Goal: Task Accomplishment & Management: Manage account settings

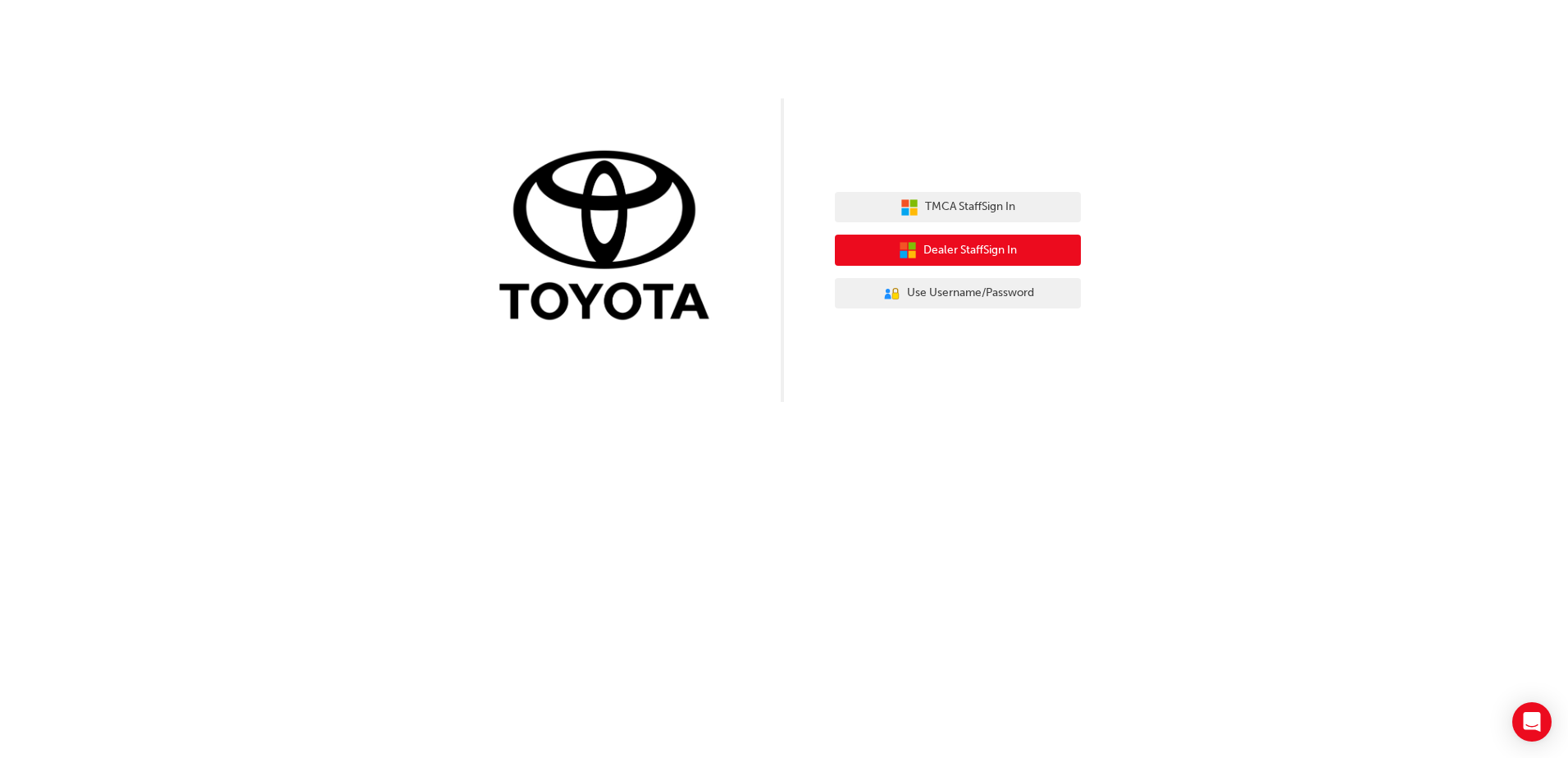
click at [951, 253] on span "Dealer Staff Sign In" at bounding box center [970, 250] width 93 height 19
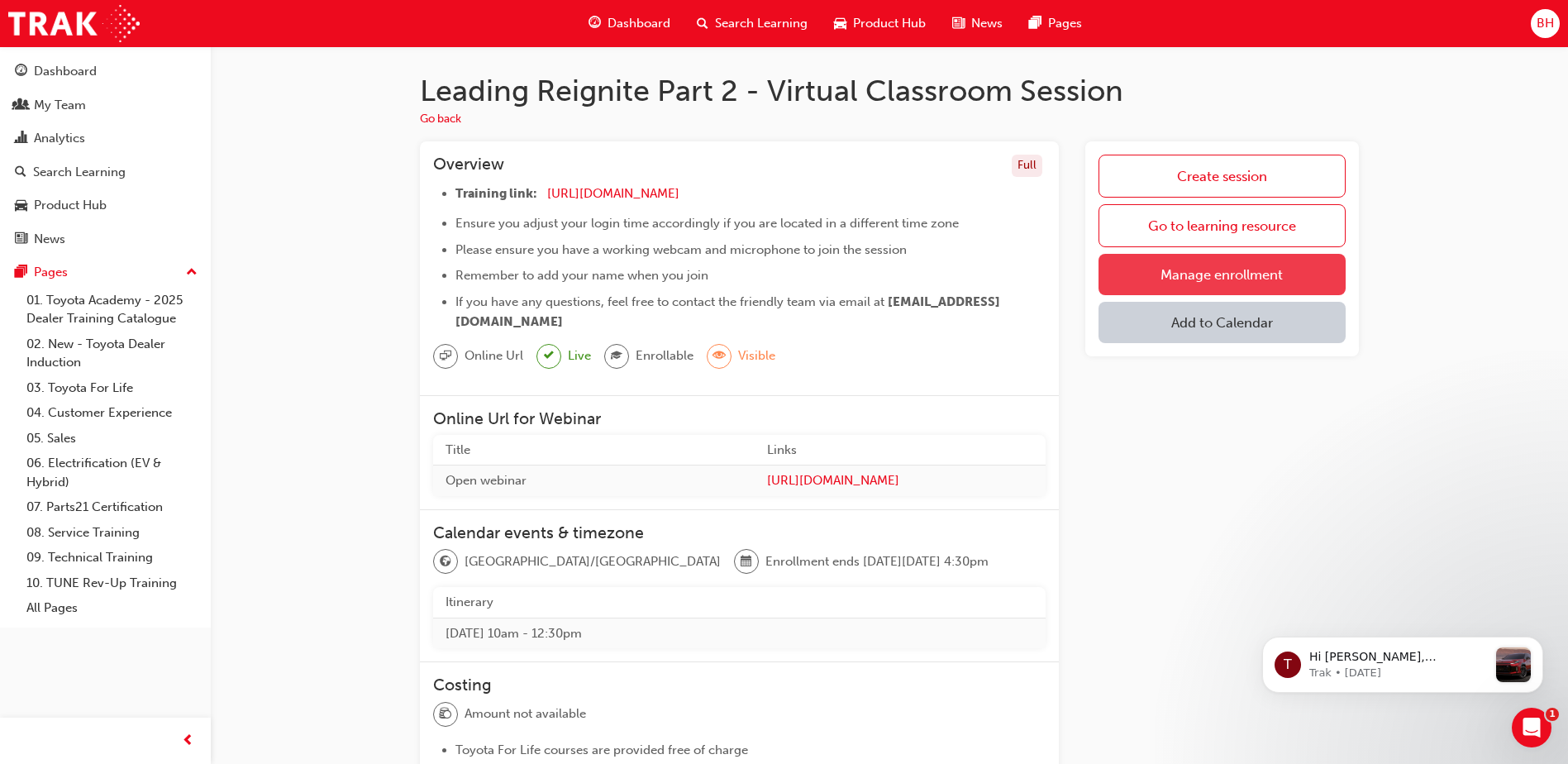
click at [1235, 269] on link "Manage enrollment" at bounding box center [1222, 274] width 247 height 42
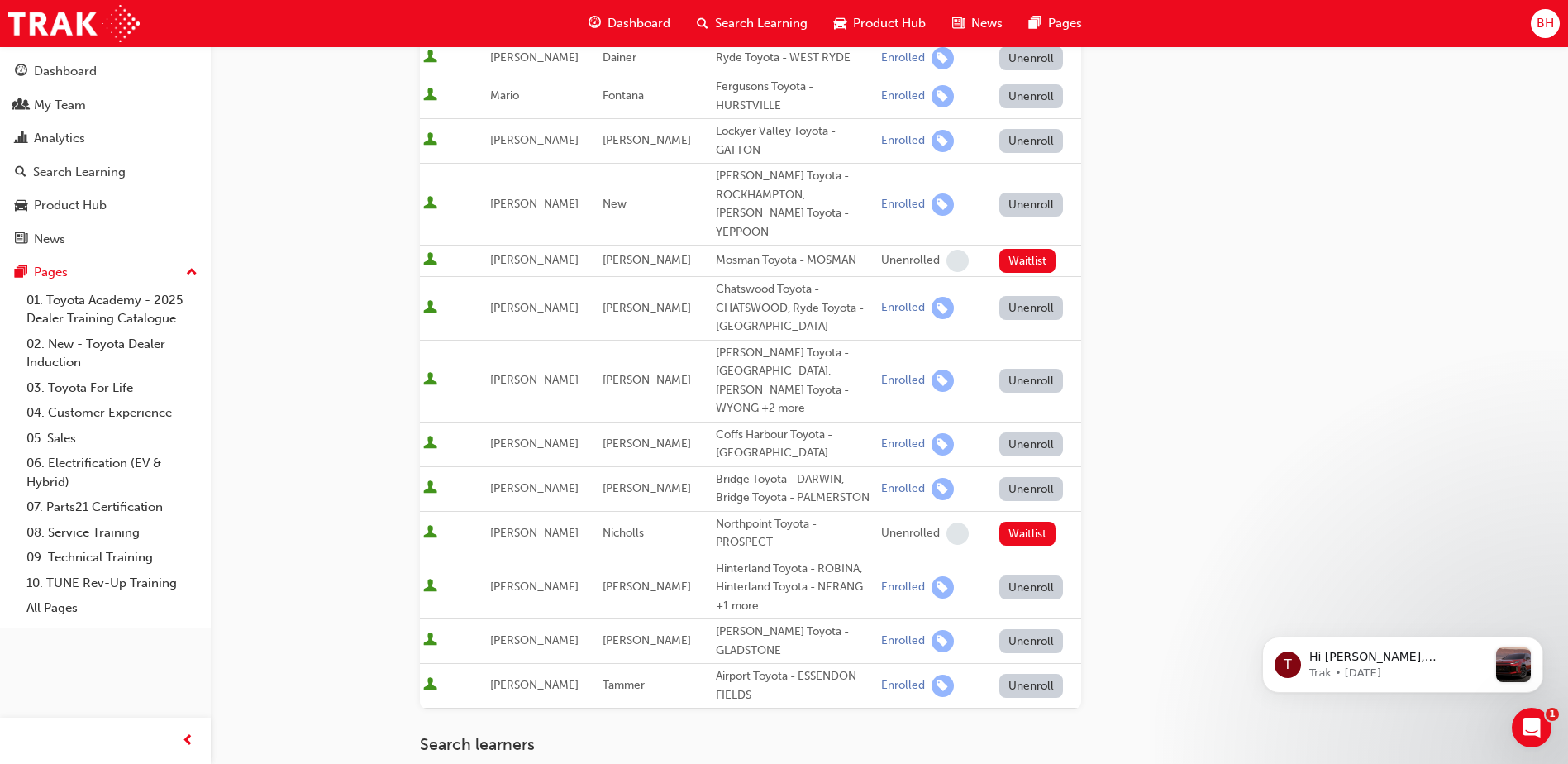
scroll to position [579, 0]
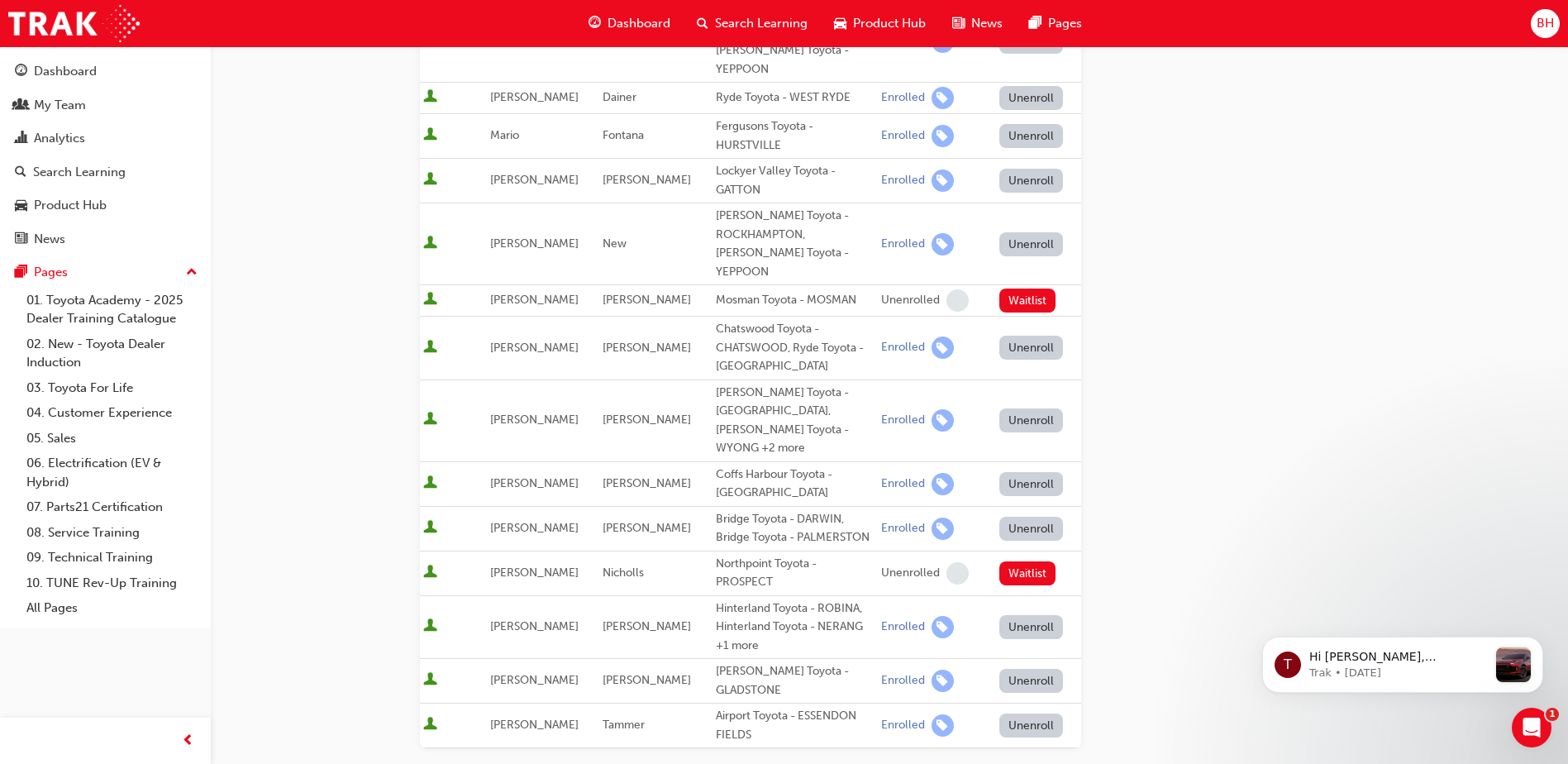
click at [1021, 517] on button "Unenroll" at bounding box center [1032, 529] width 65 height 24
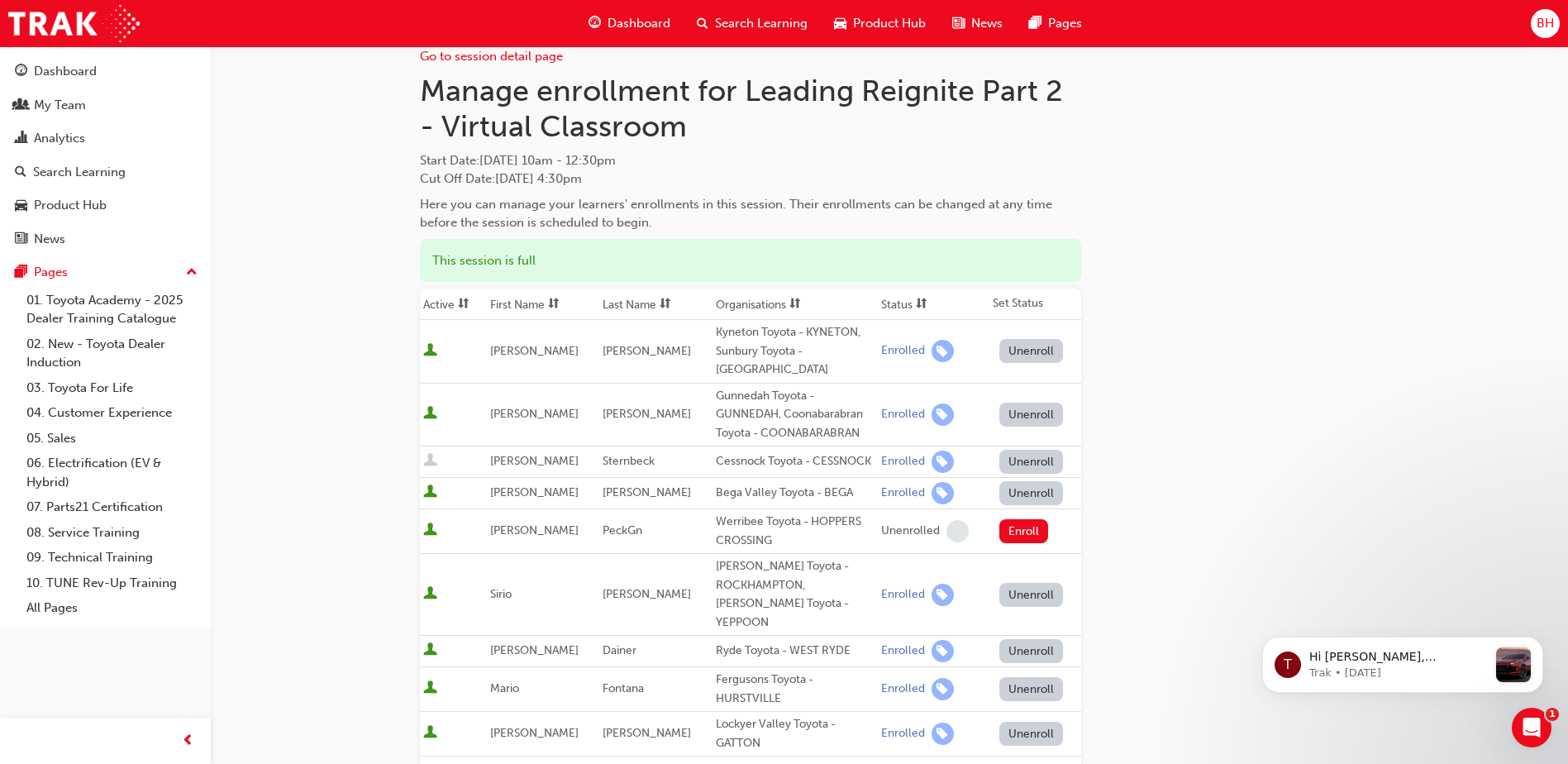
scroll to position [0, 0]
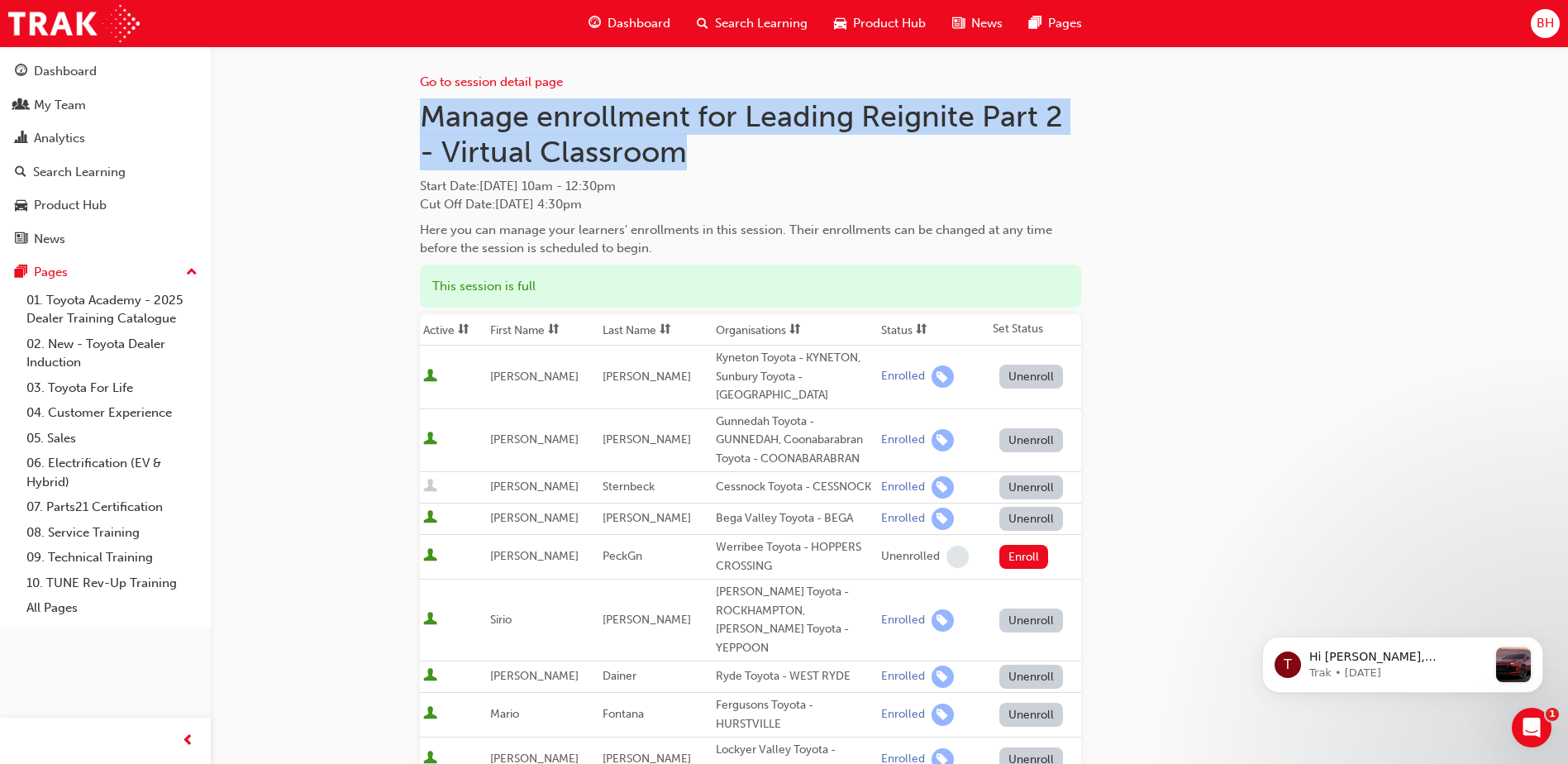
drag, startPoint x: 421, startPoint y: 109, endPoint x: 690, endPoint y: 138, distance: 270.6
click at [690, 138] on h1 "Manage enrollment for Leading Reignite Part 2 - Virtual Classroom" at bounding box center [750, 135] width 662 height 72
copy h1 "Manage enrollment for Leading Reignite Part 2 - Virtual Classroom"
click at [724, 19] on span "Search Learning" at bounding box center [761, 23] width 92 height 19
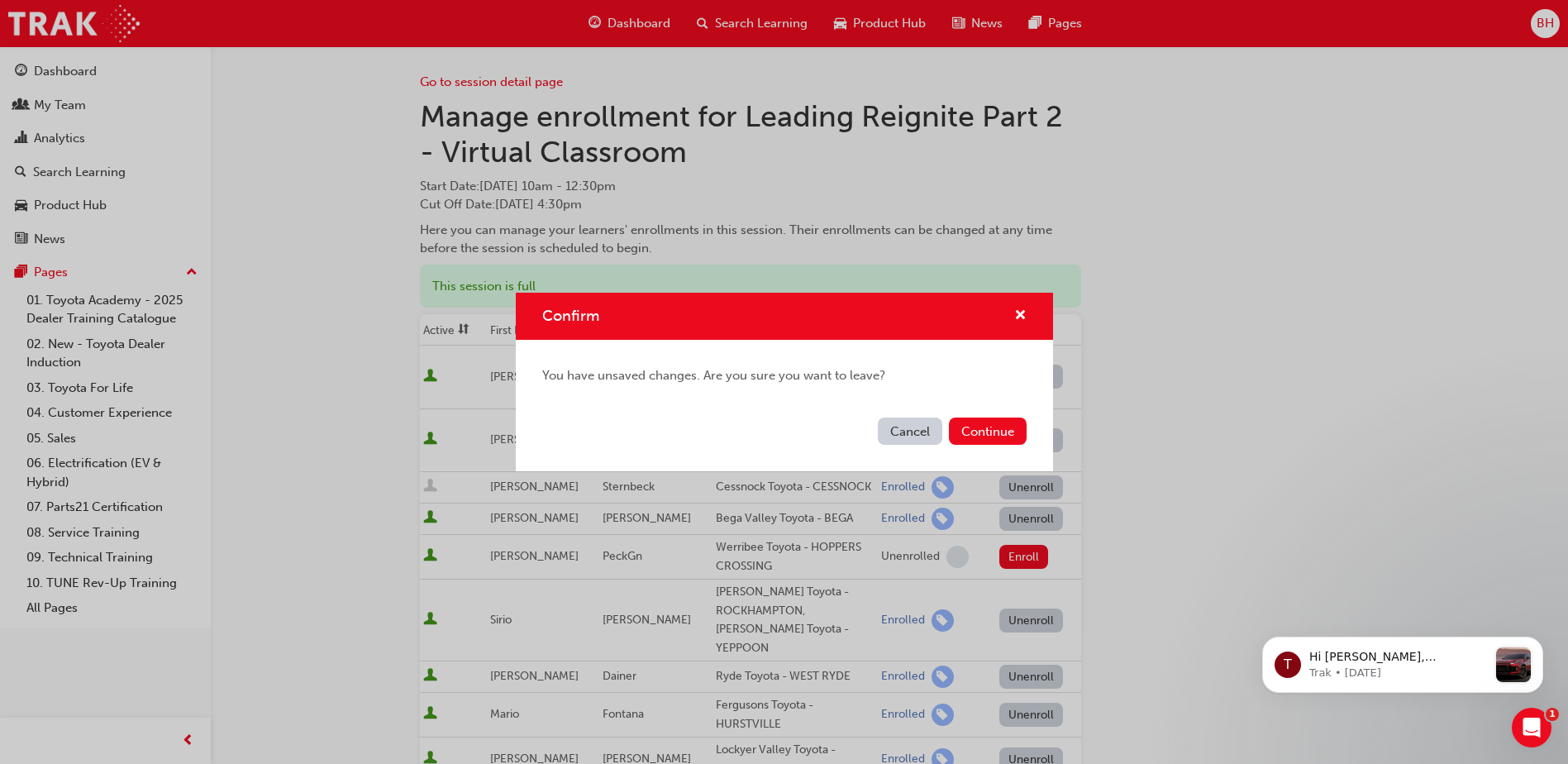
click at [1027, 313] on div "Confirm" at bounding box center [784, 316] width 537 height 47
drag, startPoint x: 1022, startPoint y: 316, endPoint x: 972, endPoint y: 328, distance: 51.4
click at [1020, 316] on span "cross-icon" at bounding box center [1020, 316] width 12 height 15
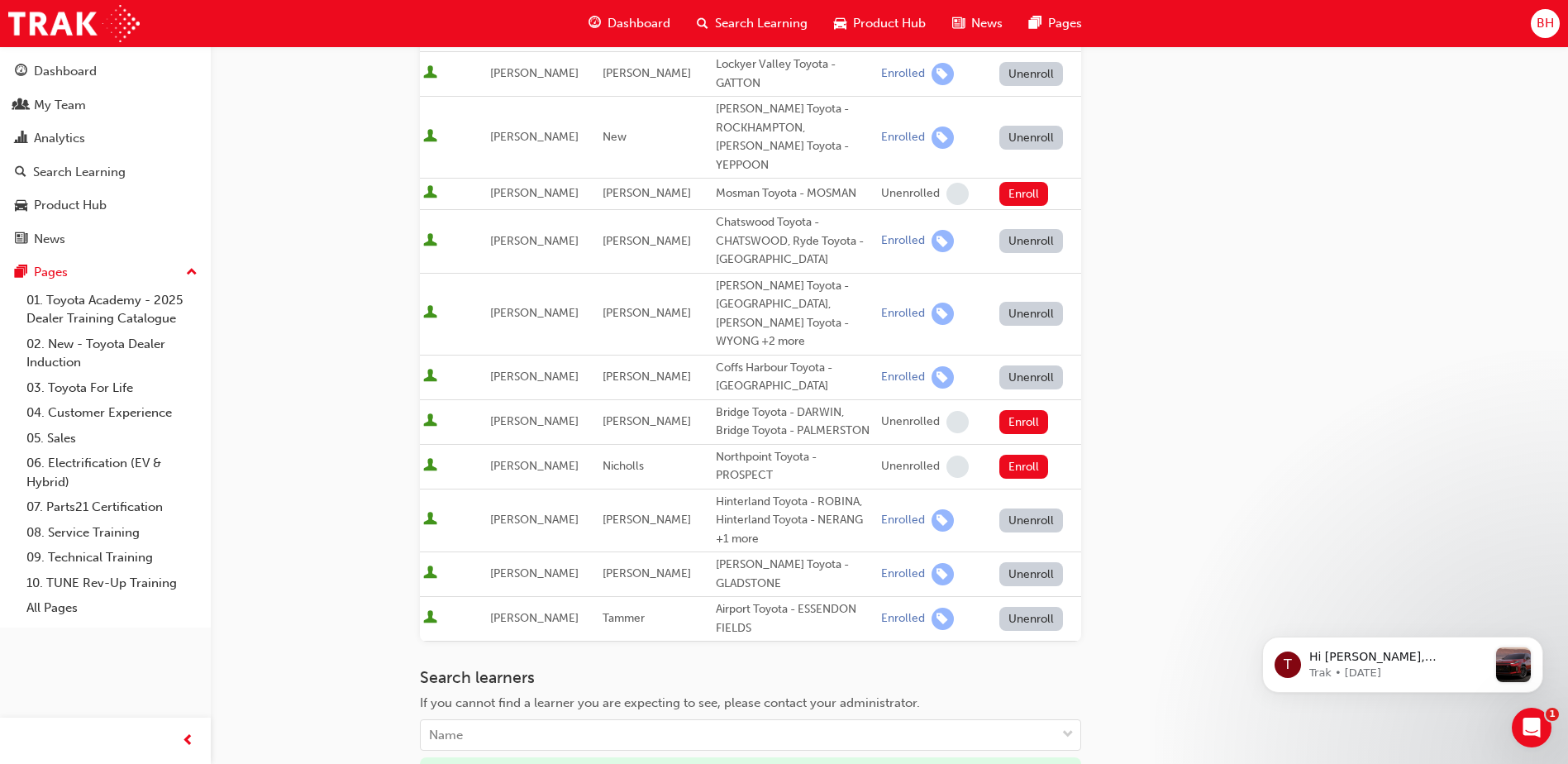
scroll to position [940, 0]
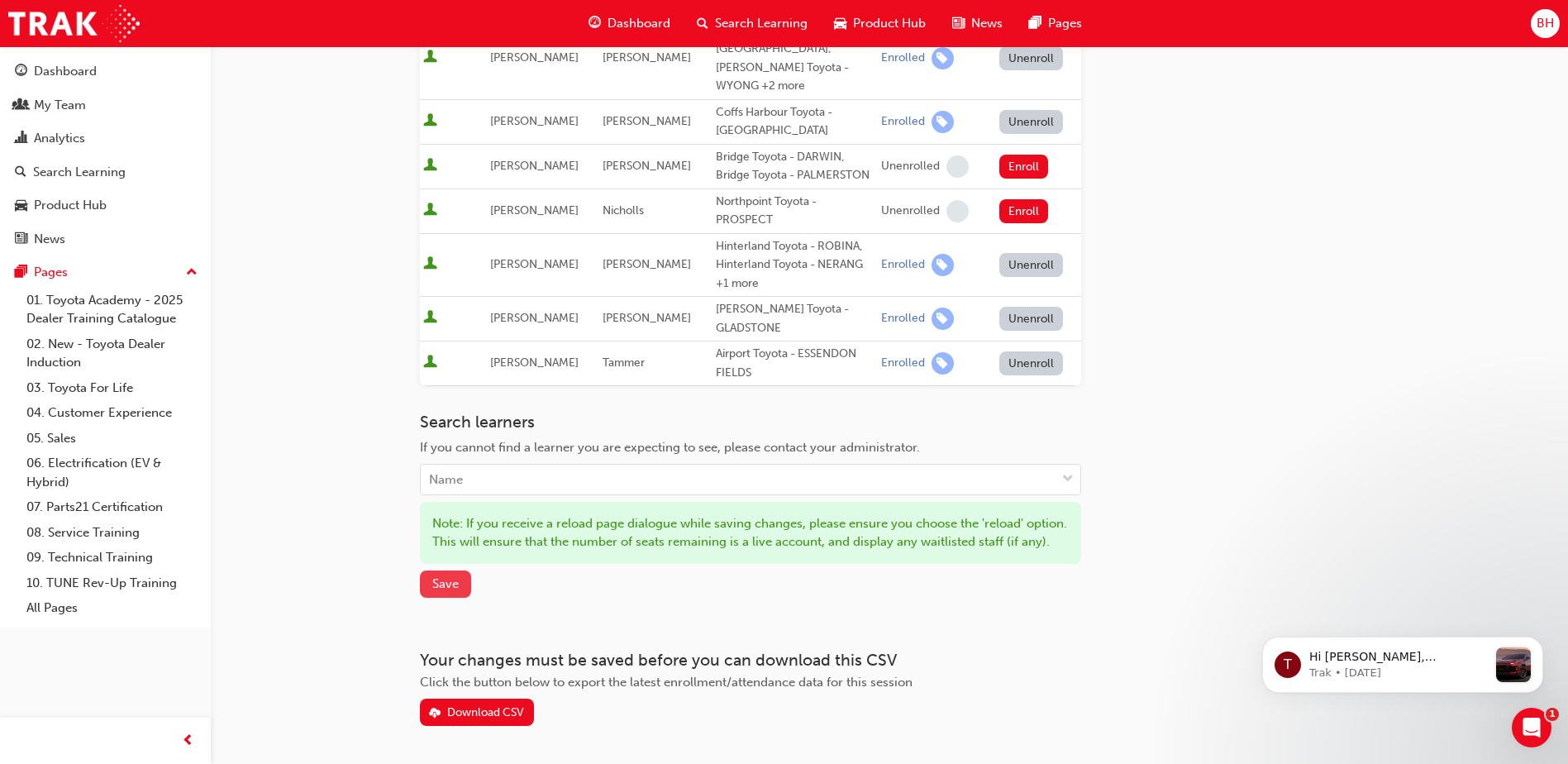
click at [453, 576] on span "Save" at bounding box center [445, 583] width 27 height 15
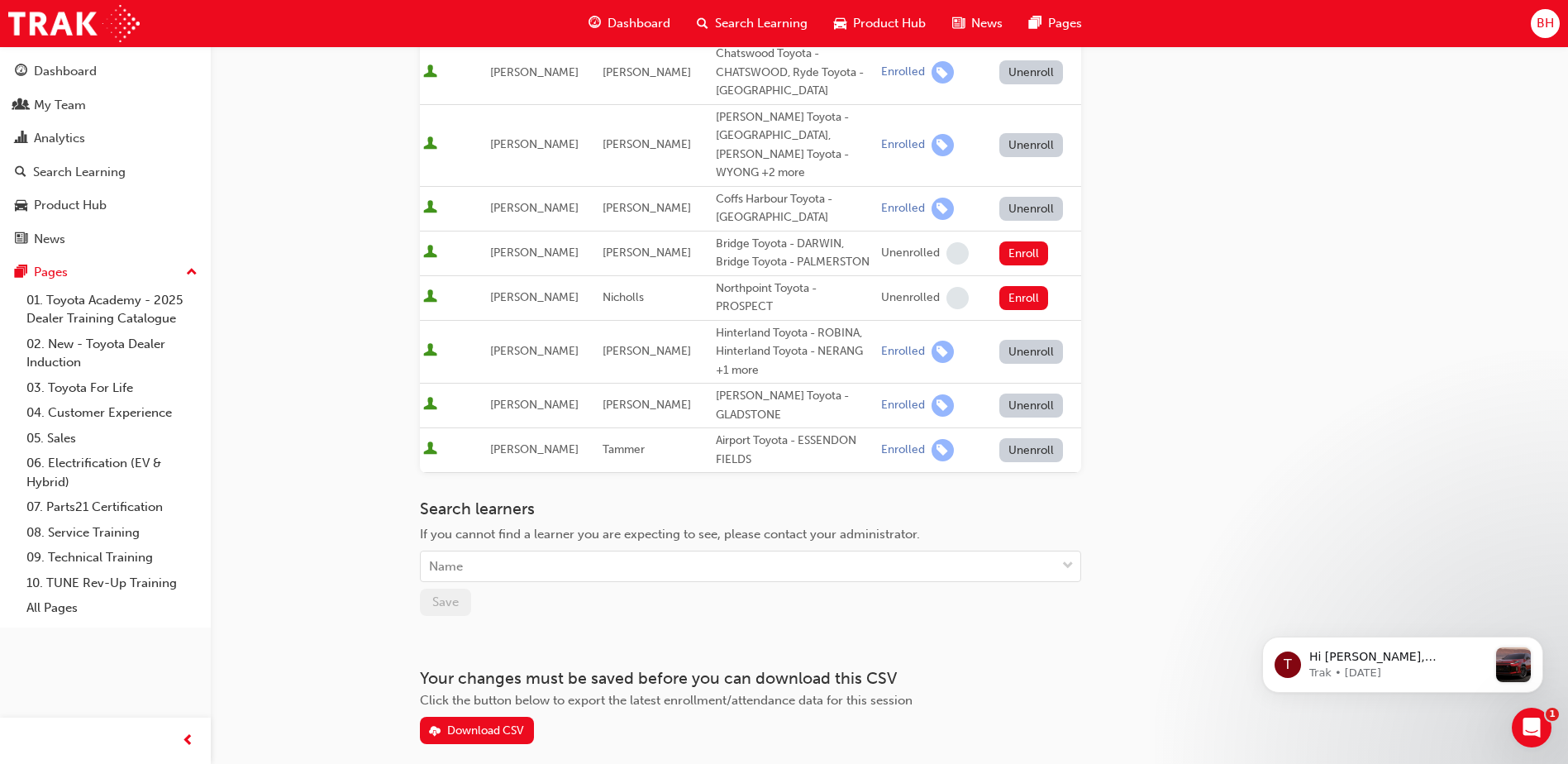
click at [767, 19] on span "Search Learning" at bounding box center [761, 23] width 92 height 19
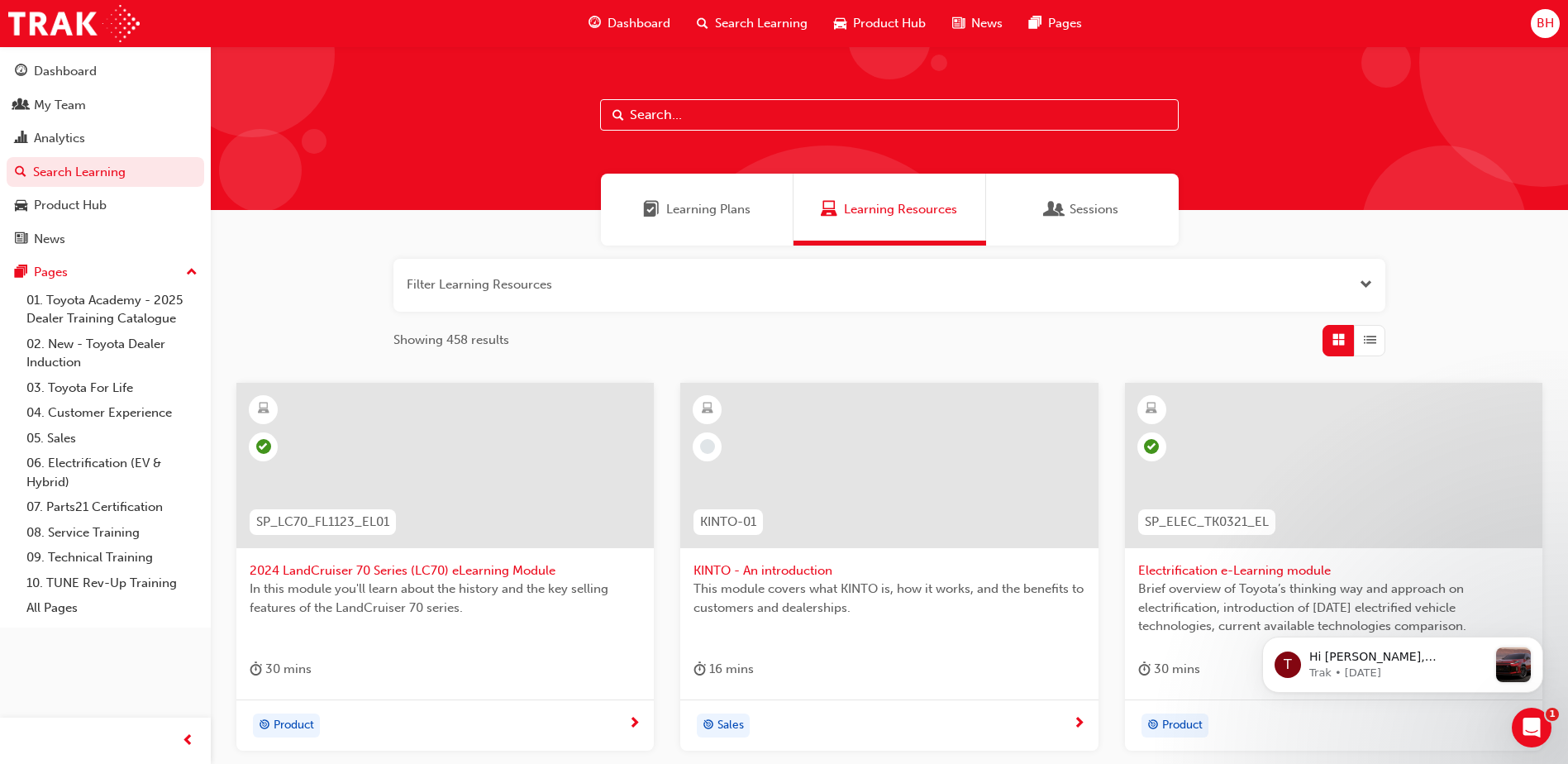
click at [636, 125] on input "text" at bounding box center [889, 114] width 579 height 31
paste input "Manage enrollment for Leading Reignite Part 2 - Virtual Classroom"
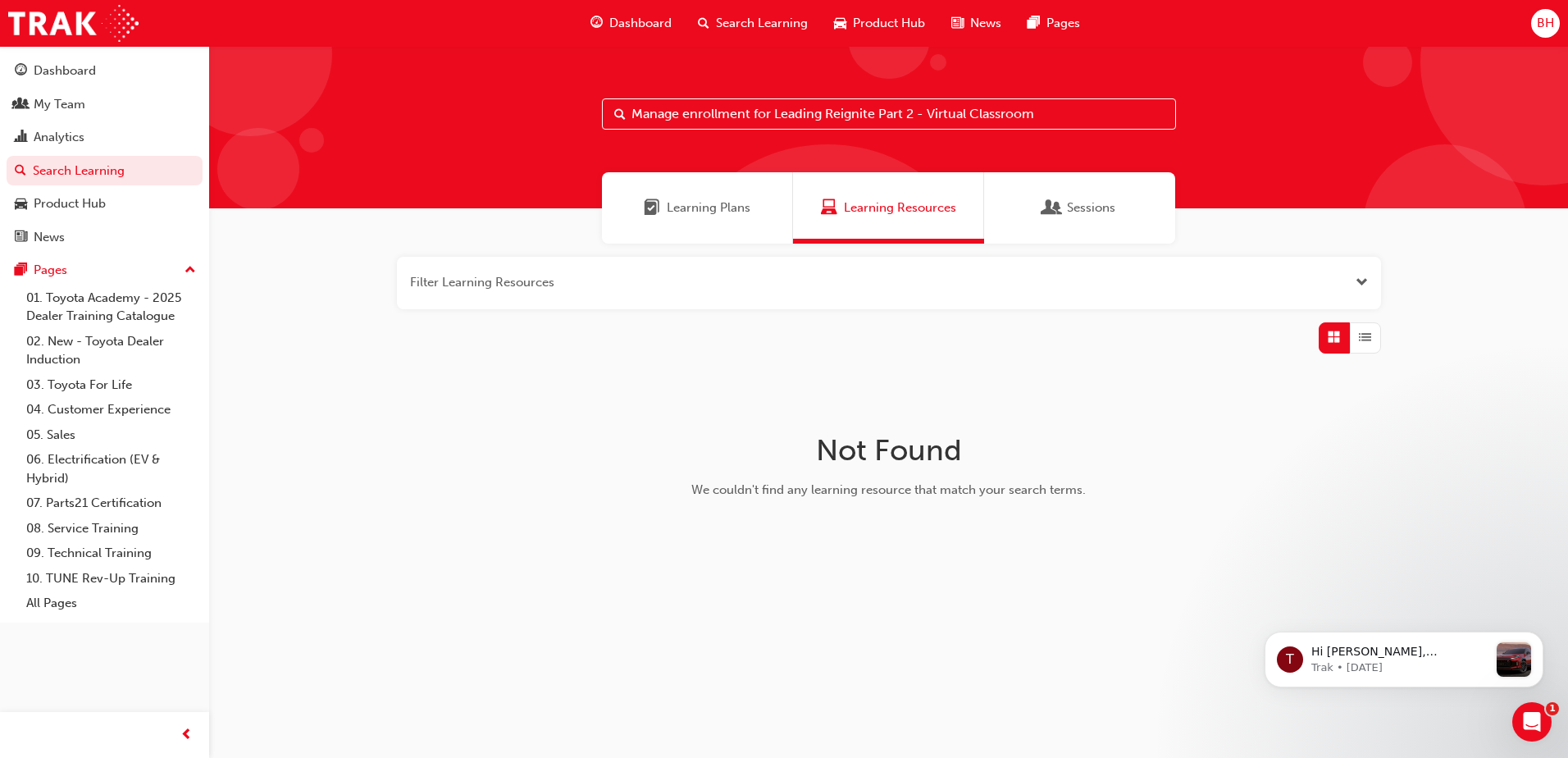
click at [1072, 116] on input "Manage enrollment for Leading Reignite Part 2 - Virtual Classroom" at bounding box center [888, 114] width 574 height 31
click at [766, 115] on input "Manage enrollment for Leading Reignite Part 2" at bounding box center [888, 114] width 574 height 31
click at [770, 115] on input "Manage enrollment for Leading Reignite Part 2" at bounding box center [888, 114] width 574 height 31
type input "Leading Reignite Part 2"
click at [1096, 193] on div "Sessions" at bounding box center [1079, 208] width 191 height 71
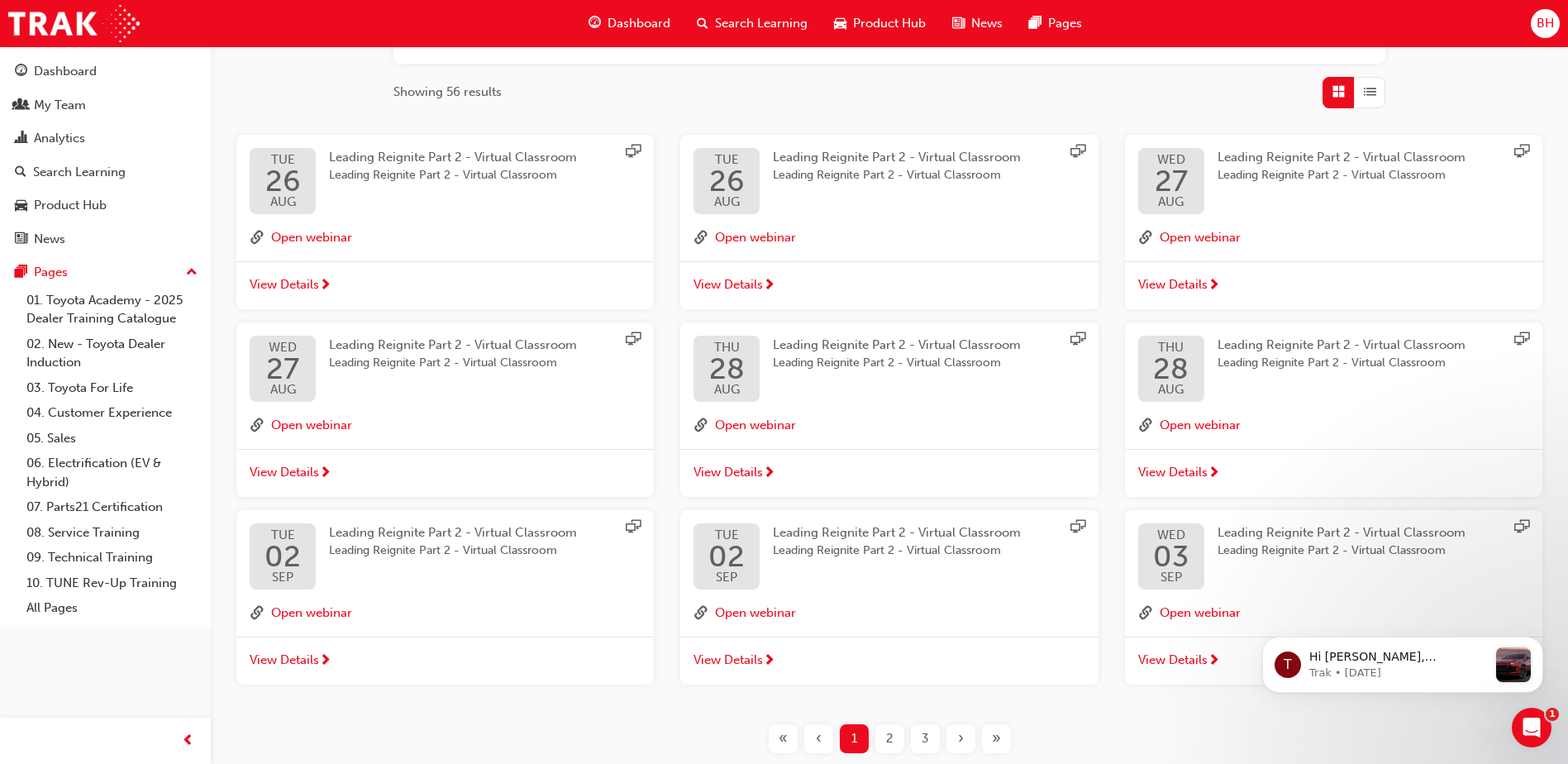
scroll to position [330, 0]
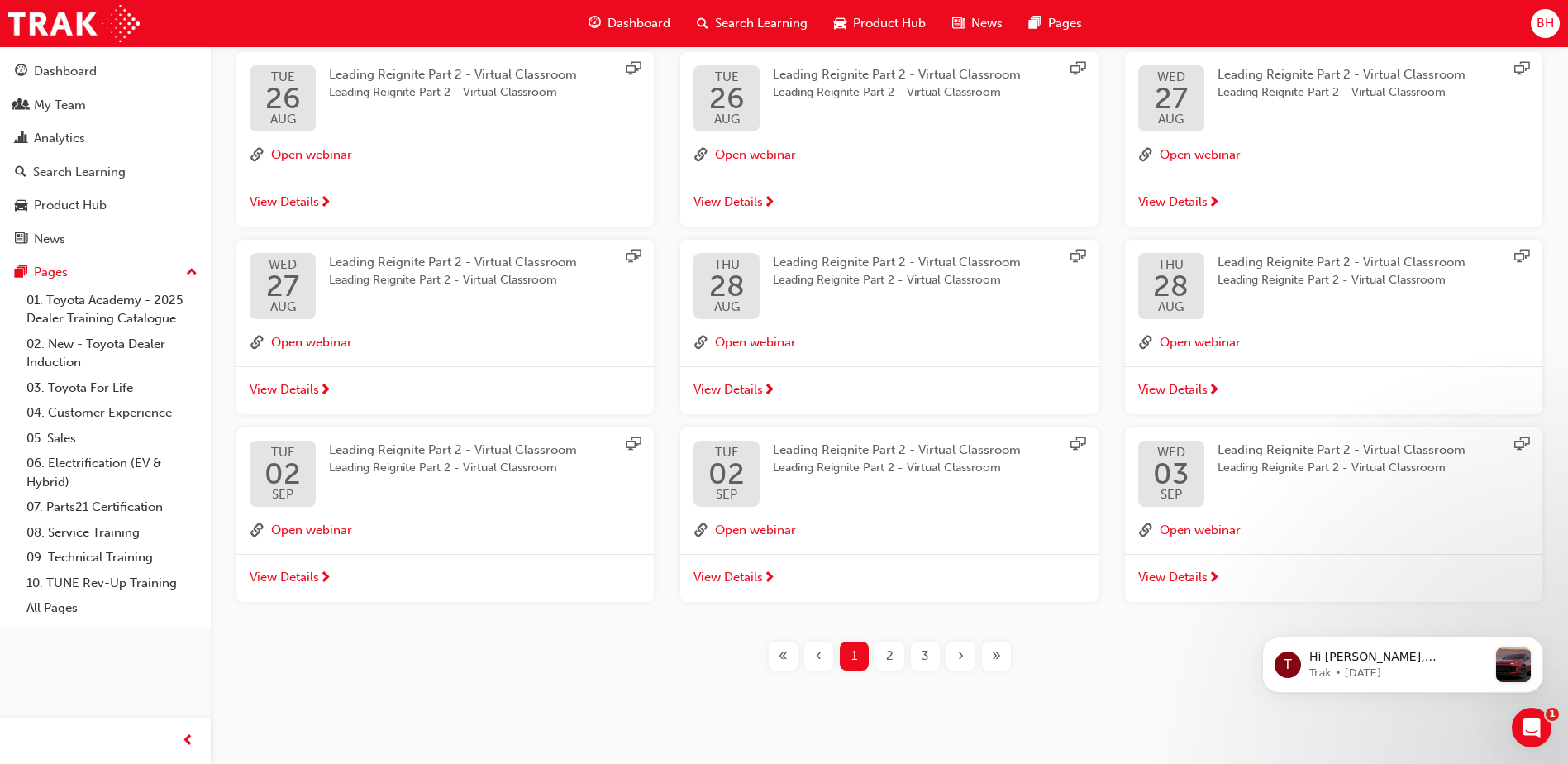
click at [893, 660] on div "2" at bounding box center [890, 655] width 29 height 29
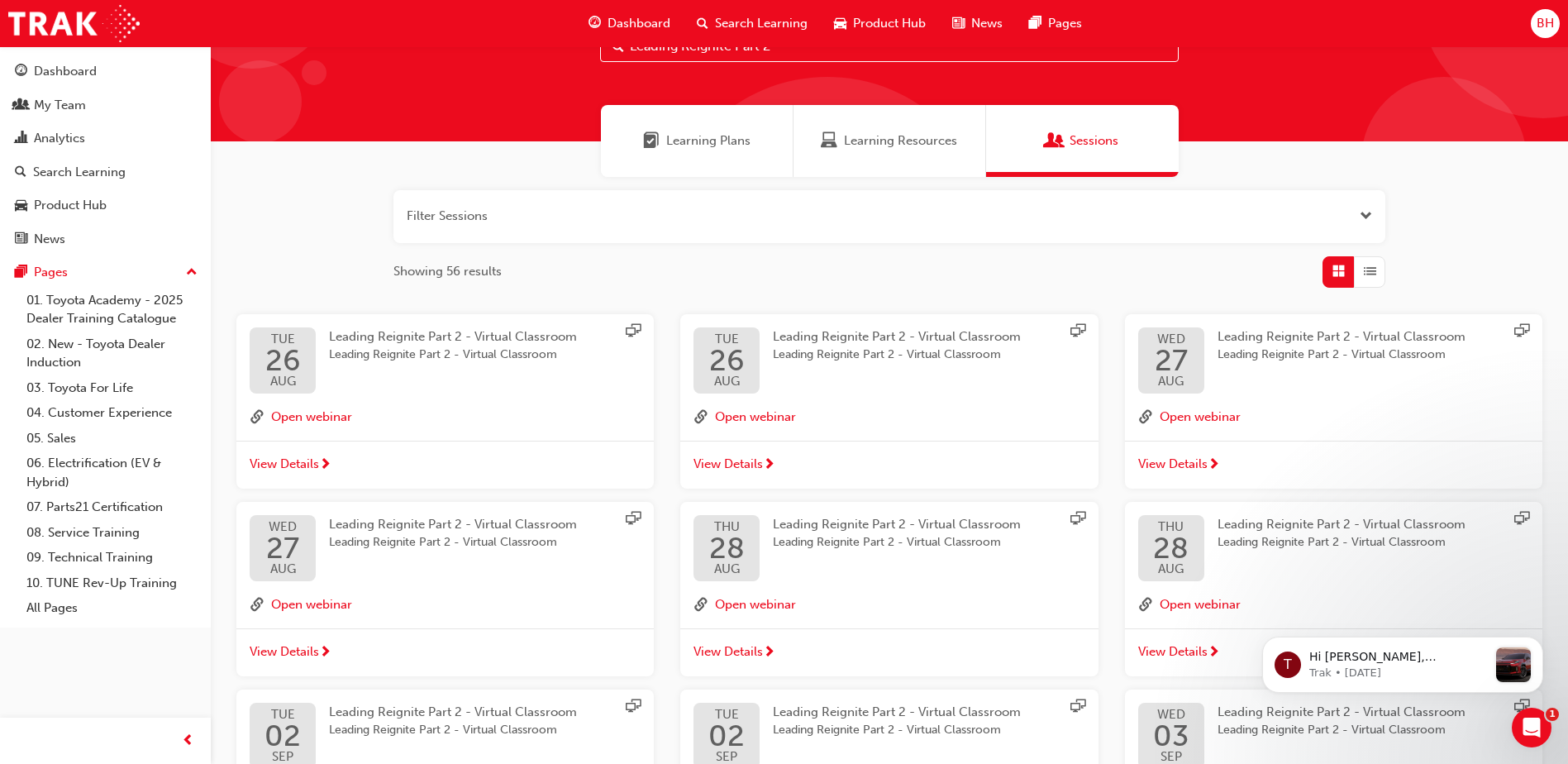
scroll to position [330, 0]
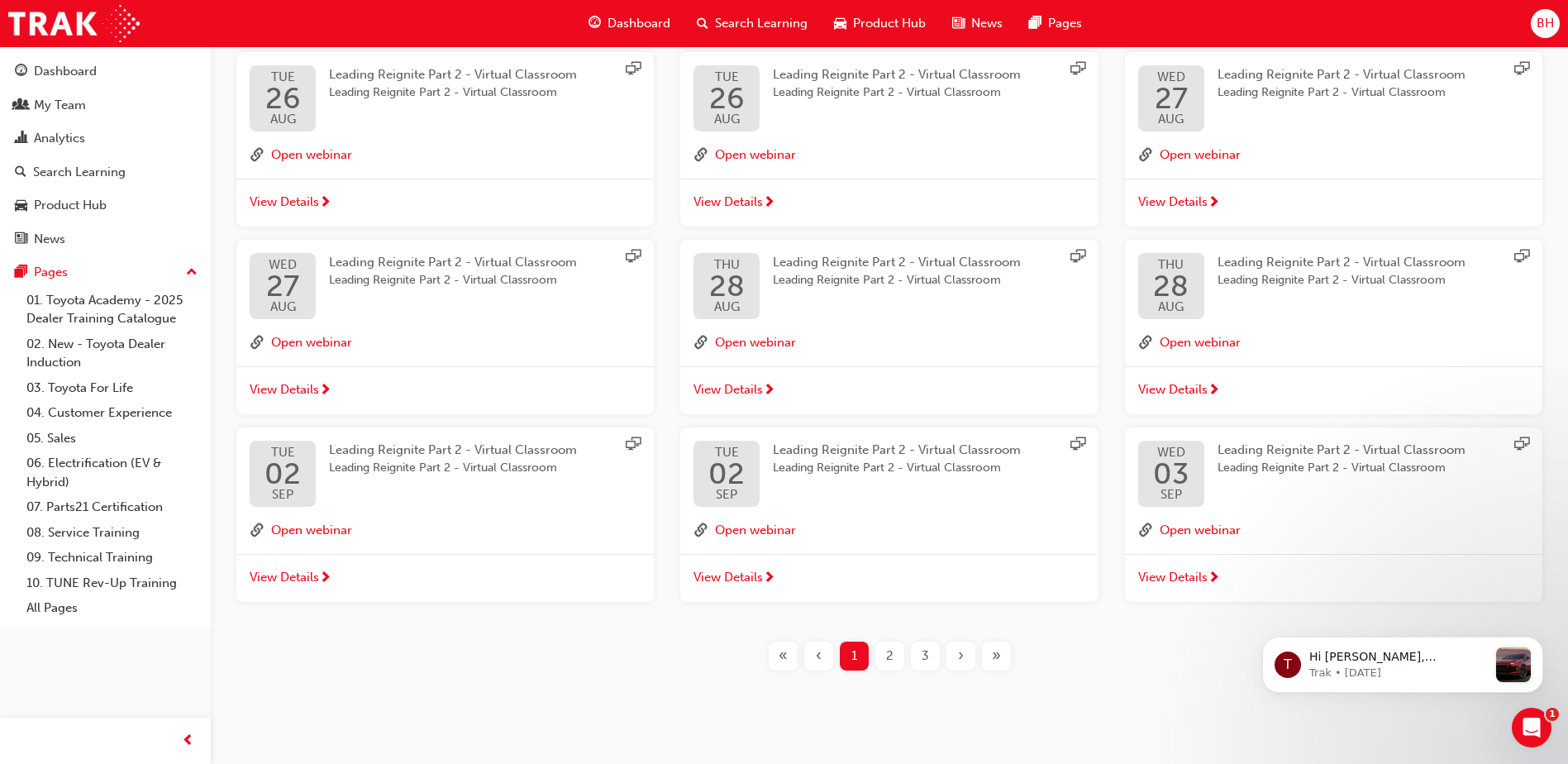
click at [885, 664] on div "2" at bounding box center [890, 655] width 29 height 29
click at [933, 660] on div "3" at bounding box center [925, 655] width 29 height 29
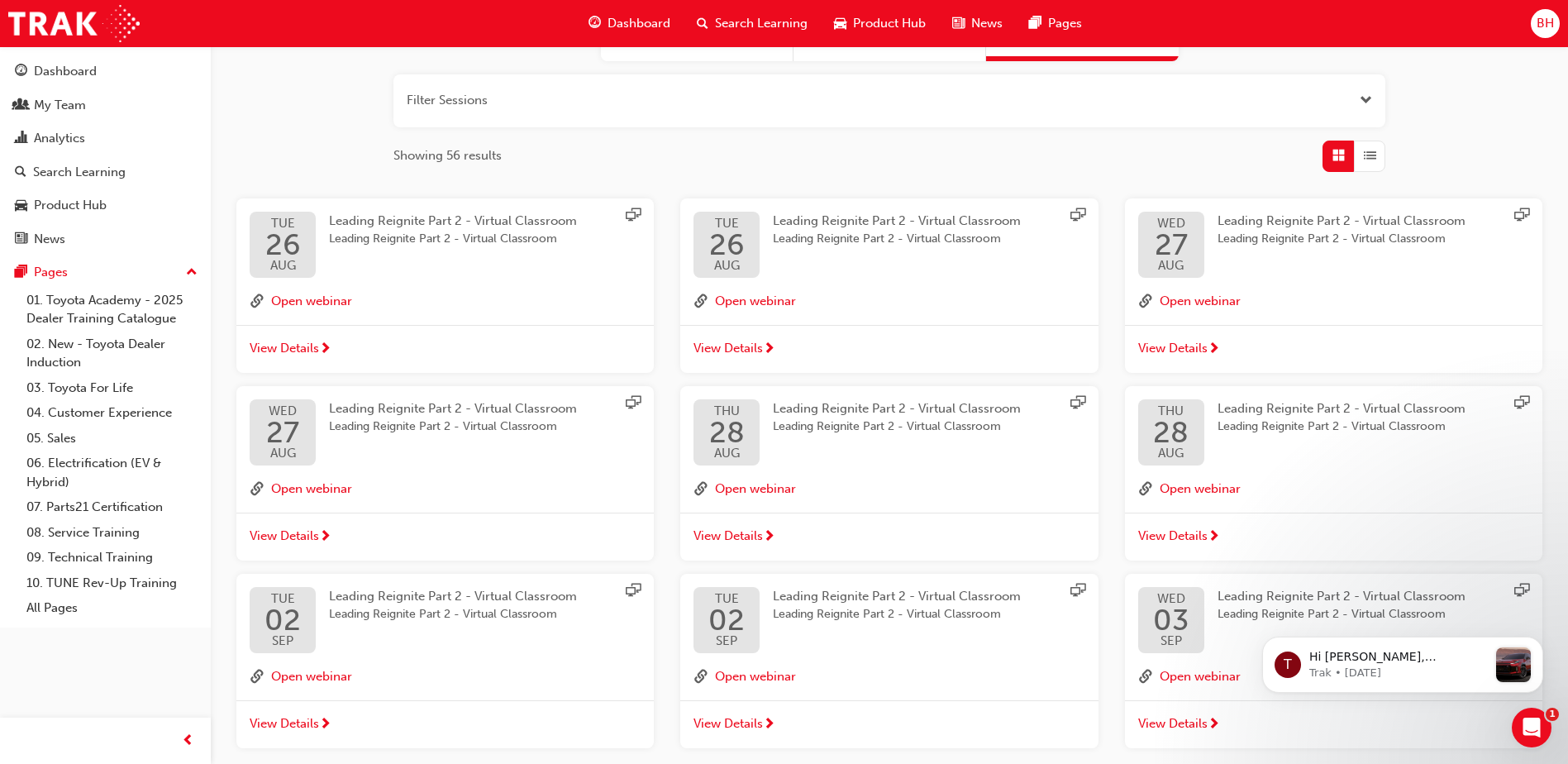
scroll to position [345, 0]
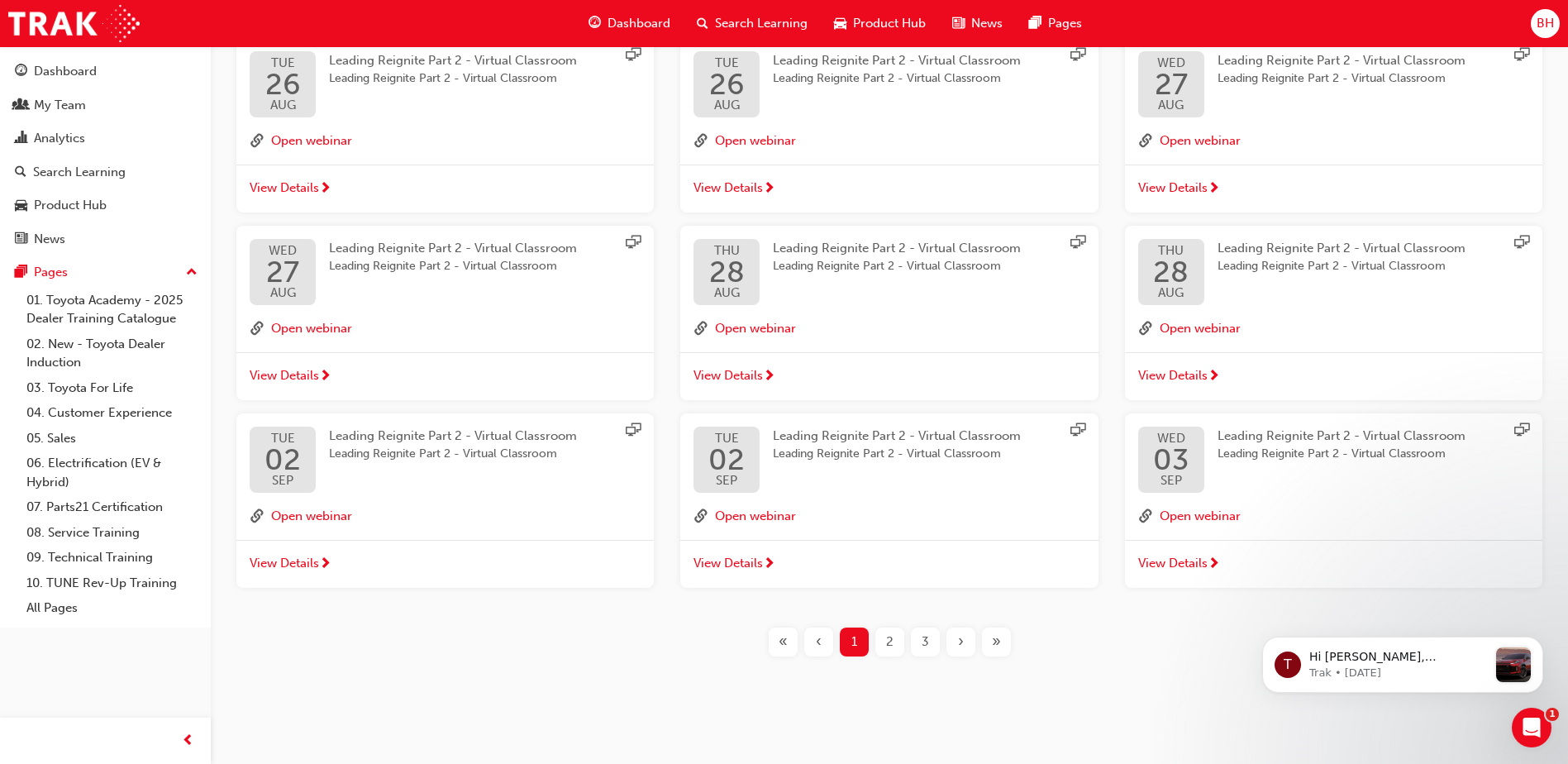
click at [886, 646] on span "2" at bounding box center [890, 641] width 7 height 19
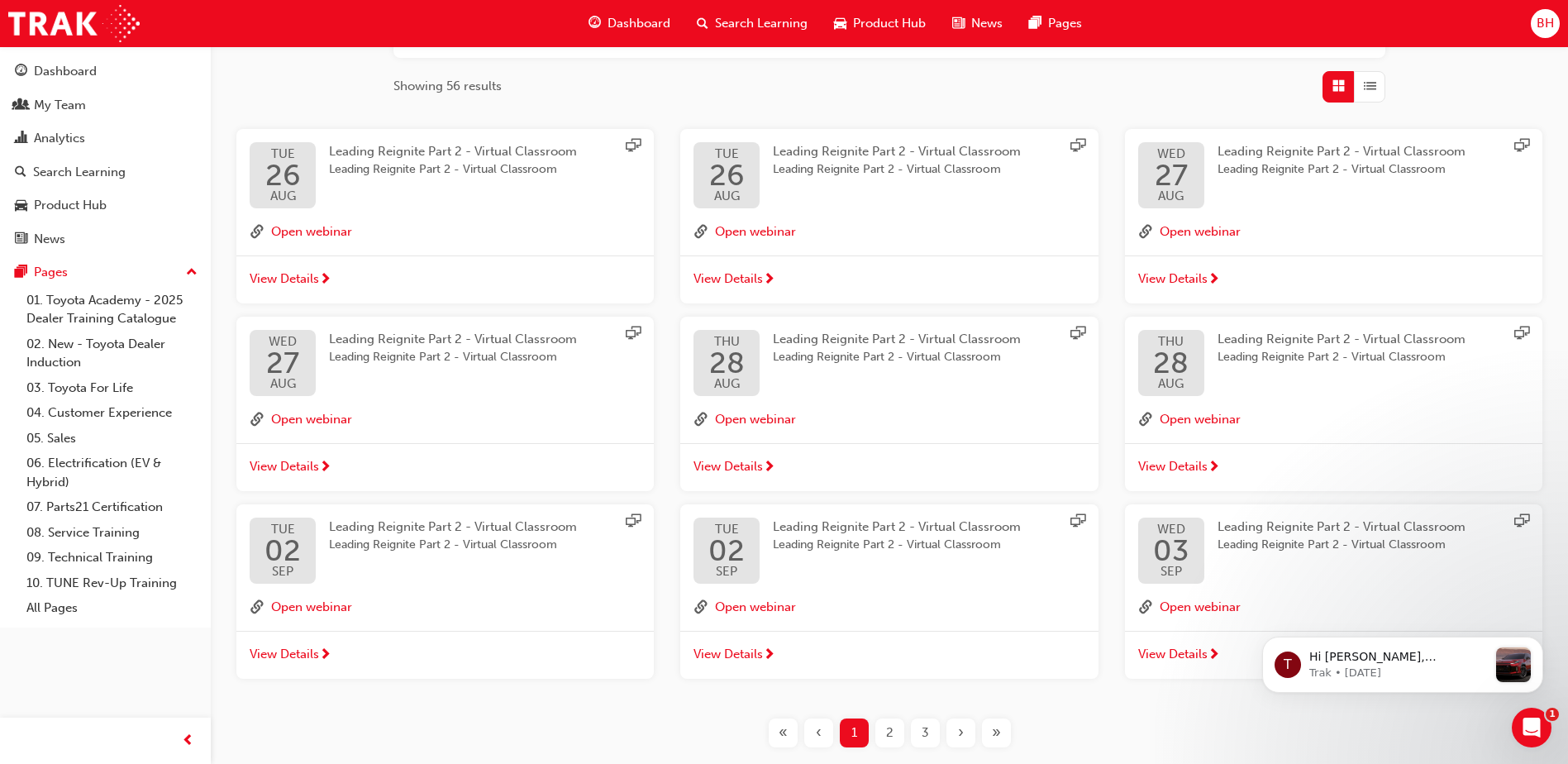
scroll to position [345, 0]
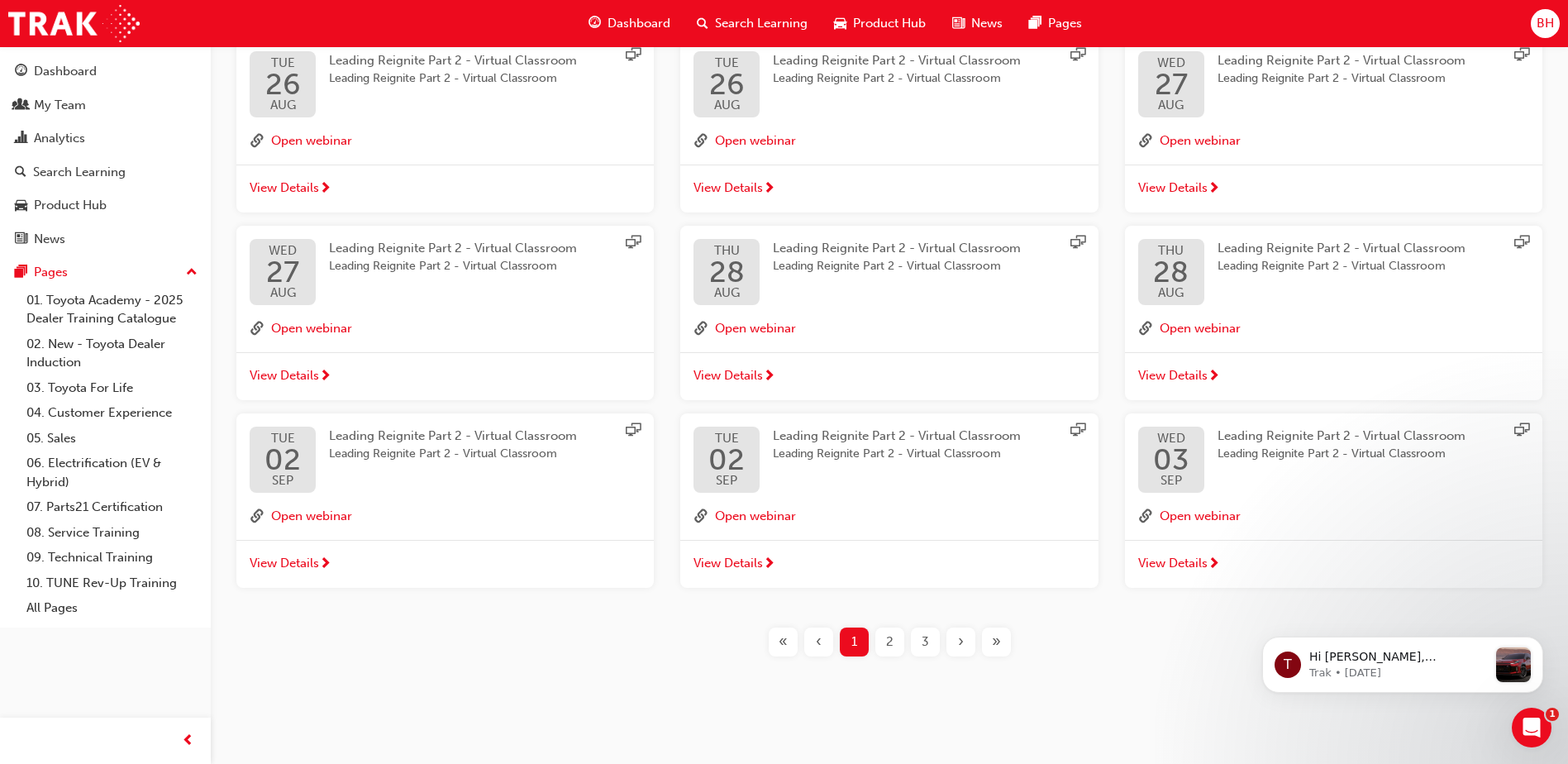
click at [890, 643] on span "2" at bounding box center [890, 641] width 7 height 19
click at [748, 562] on span "View Details" at bounding box center [728, 563] width 69 height 19
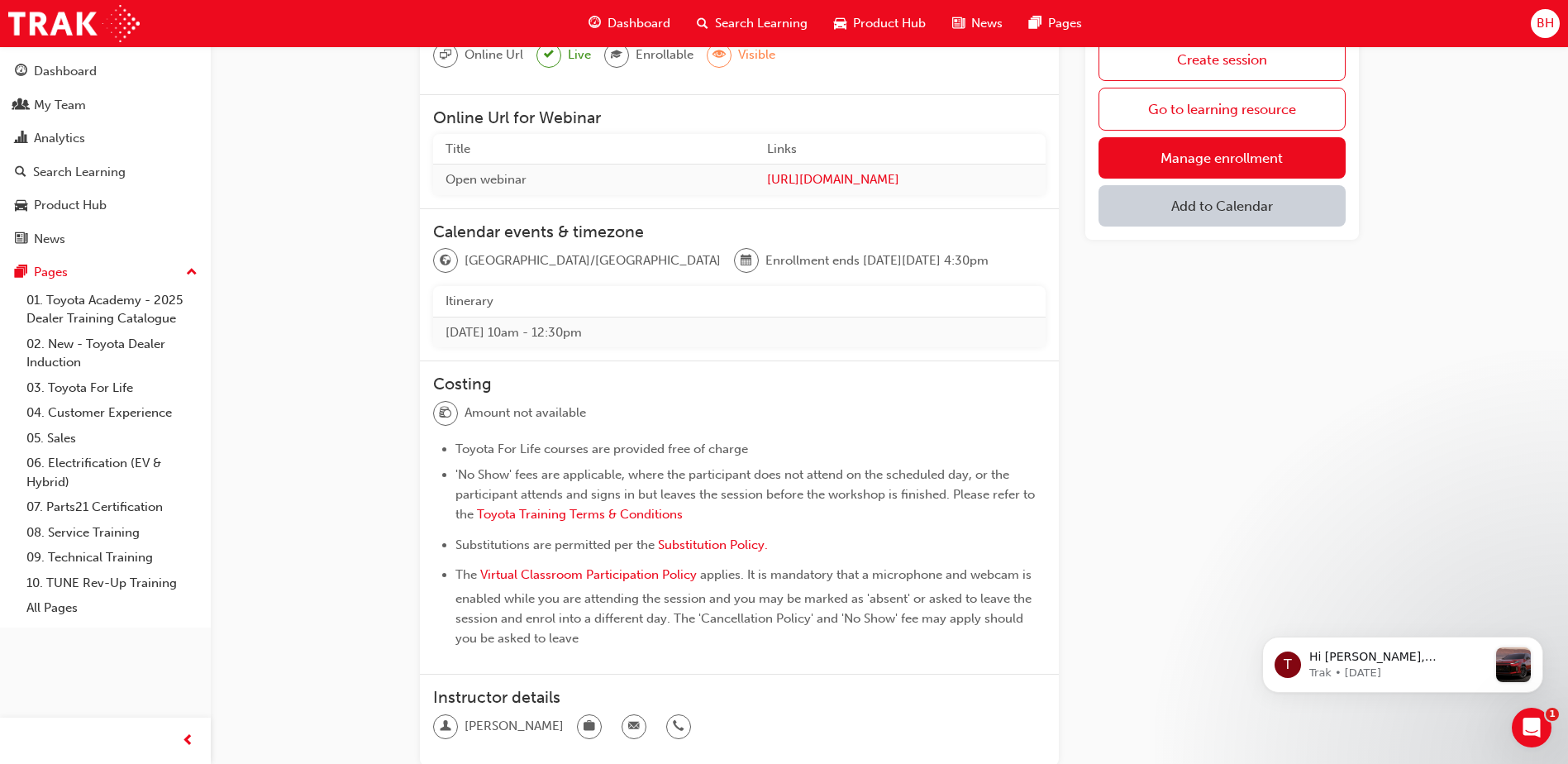
scroll to position [98, 0]
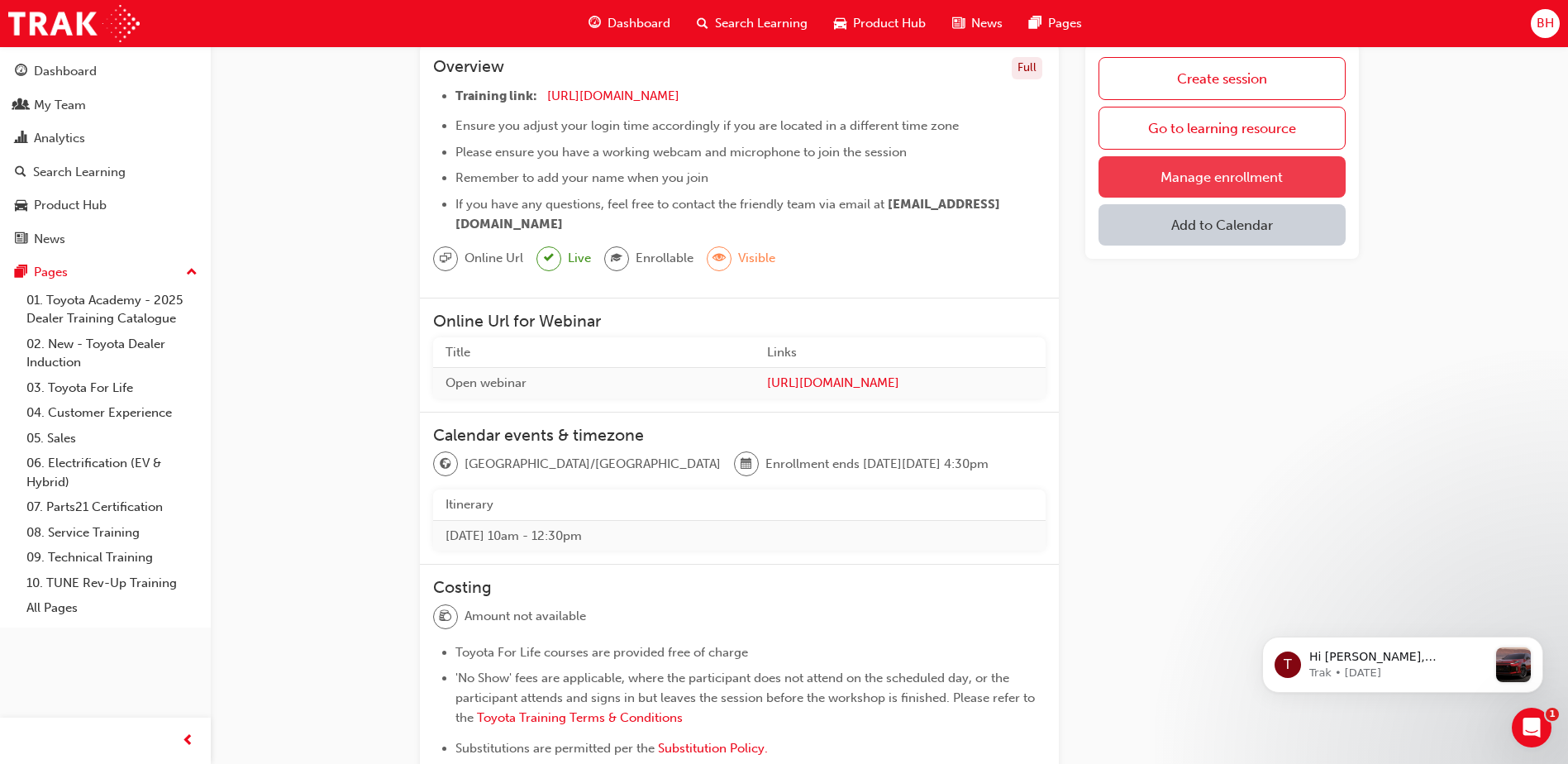
click at [1215, 177] on link "Manage enrollment" at bounding box center [1222, 176] width 247 height 42
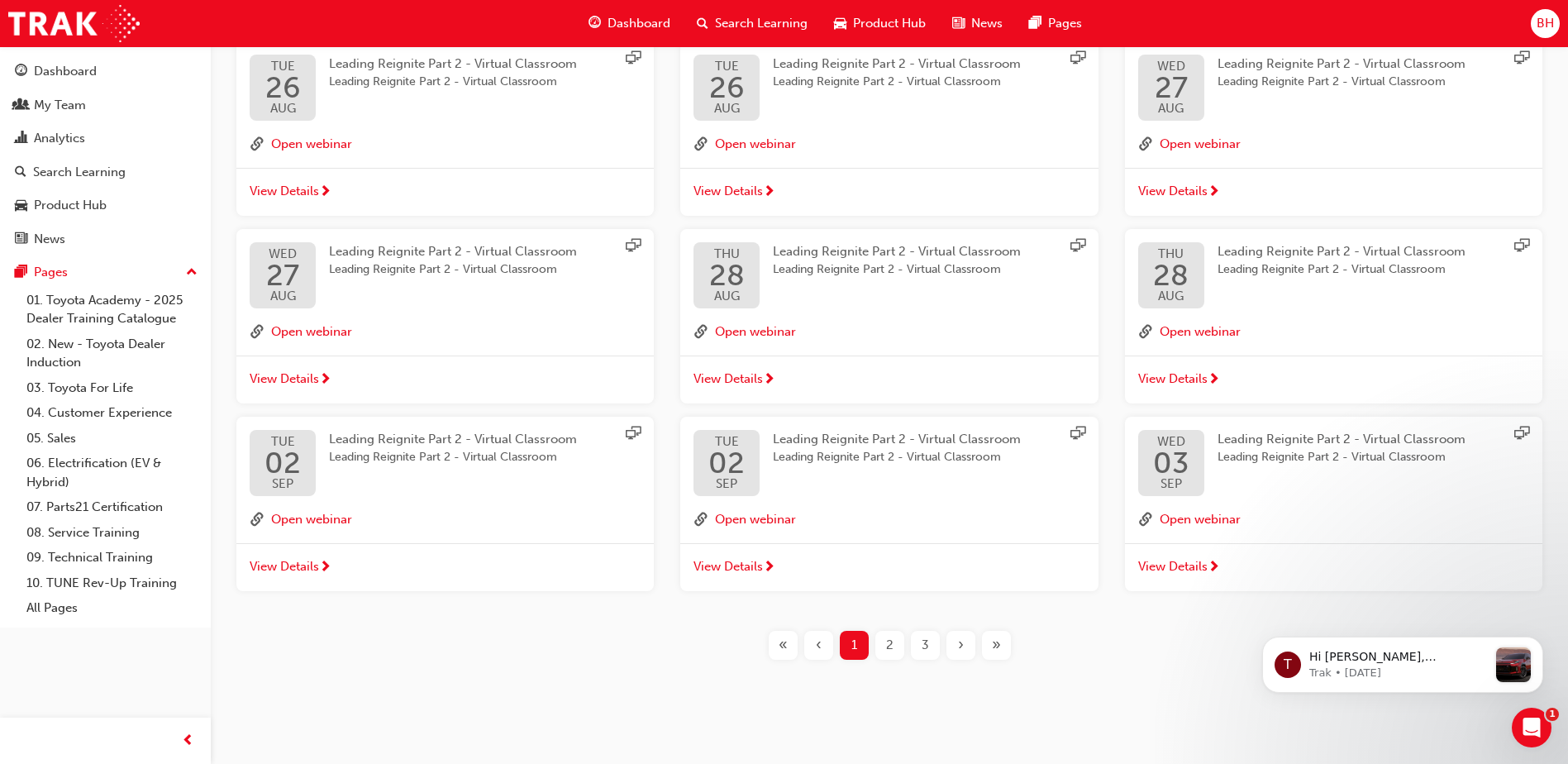
scroll to position [345, 0]
click at [996, 643] on span "»" at bounding box center [997, 641] width 9 height 19
click at [923, 653] on div "3" at bounding box center [925, 641] width 29 height 29
click at [892, 651] on span "2" at bounding box center [890, 641] width 7 height 19
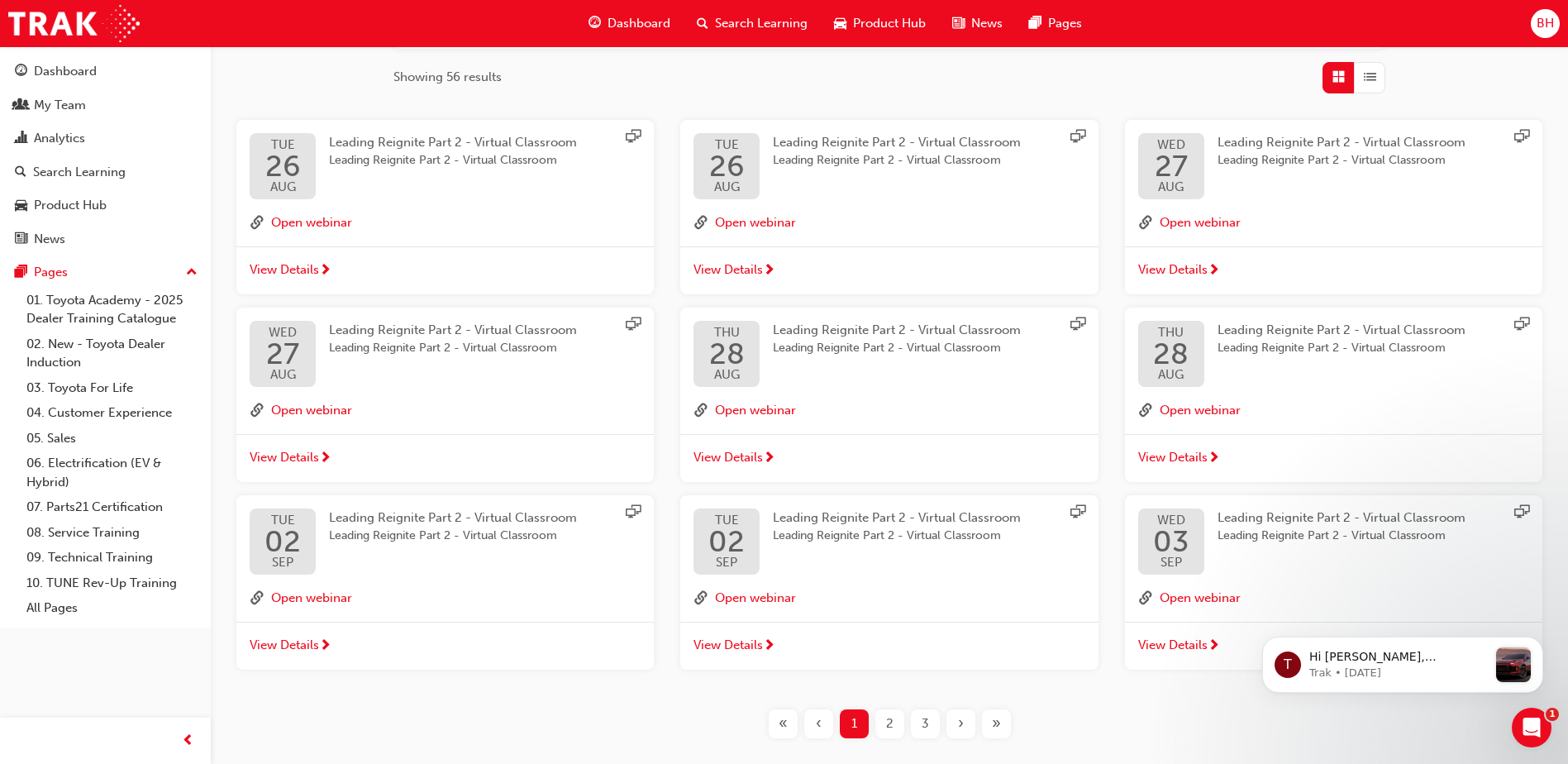
scroll to position [262, 0]
click at [890, 732] on span "2" at bounding box center [890, 724] width 7 height 19
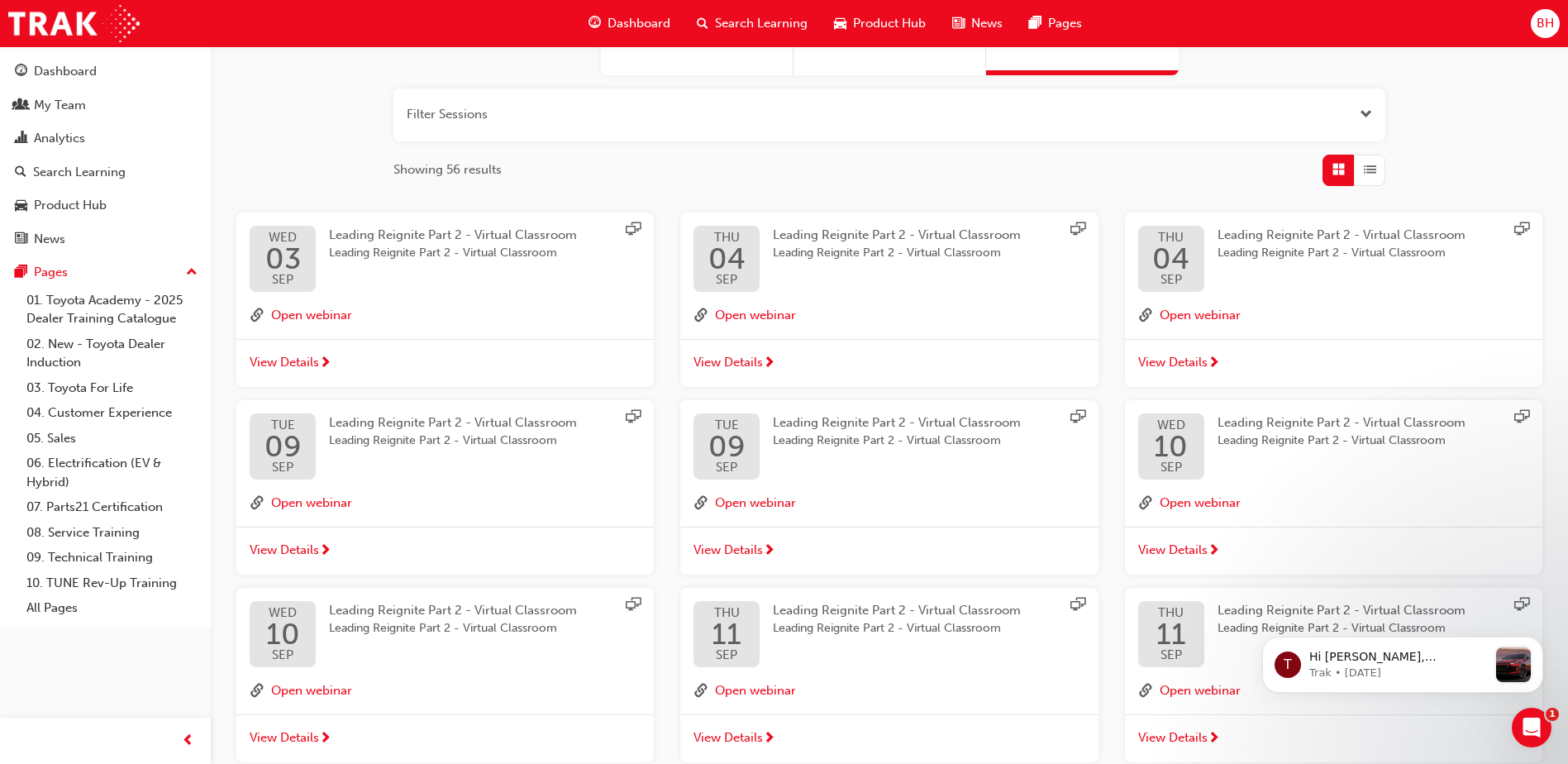
scroll to position [248, 0]
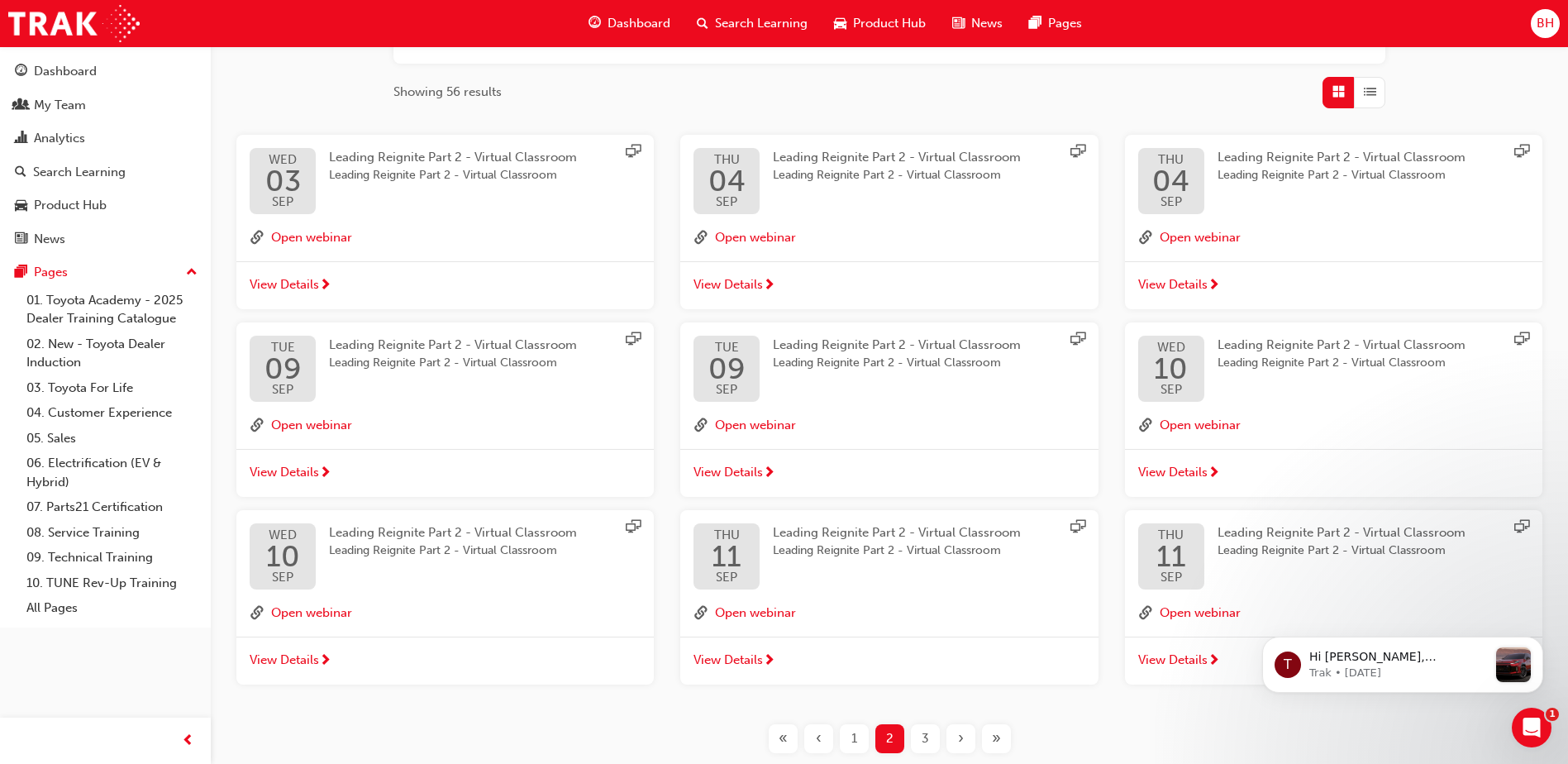
click at [917, 736] on div "3" at bounding box center [925, 738] width 29 height 29
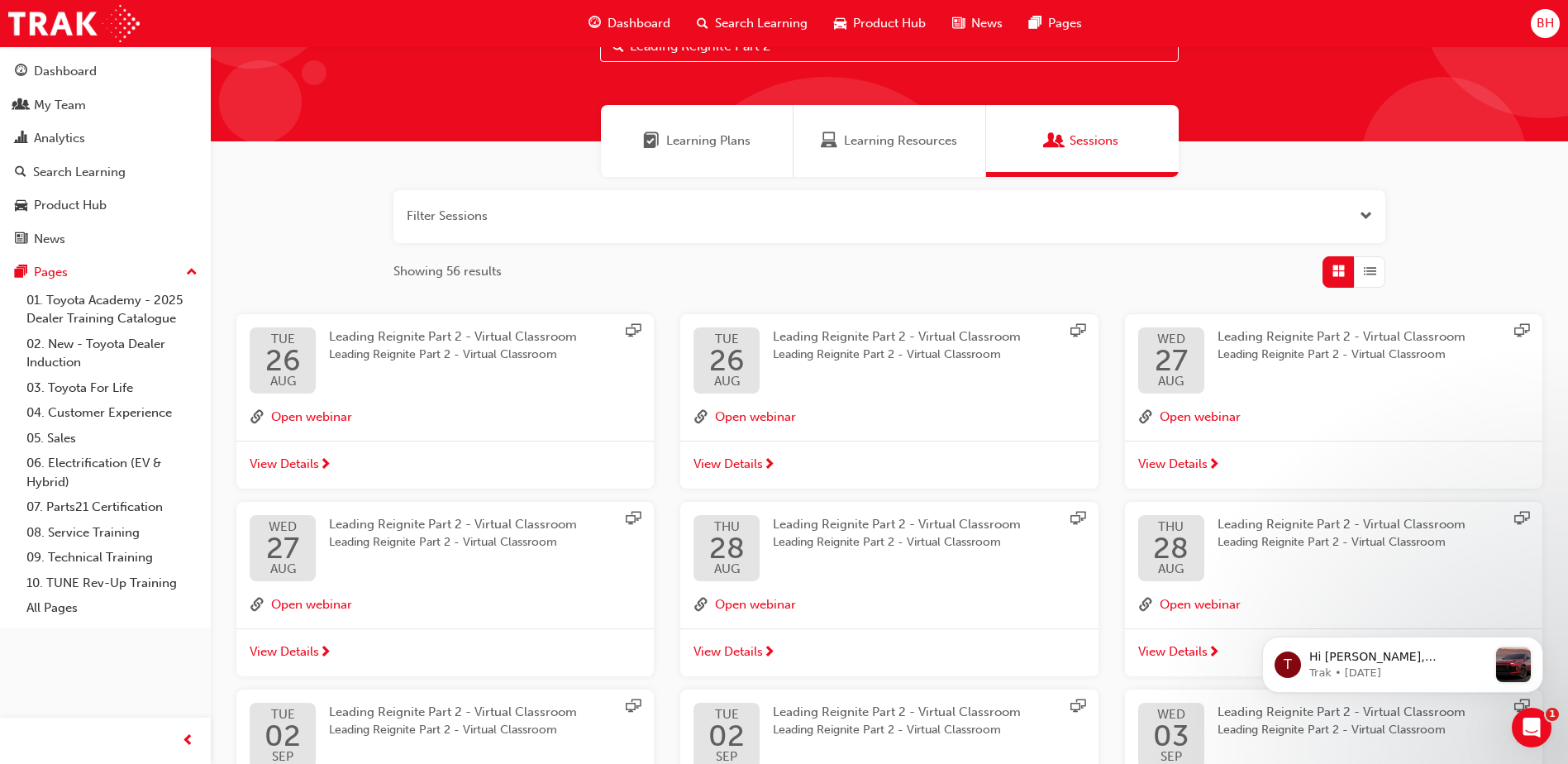
scroll to position [248, 0]
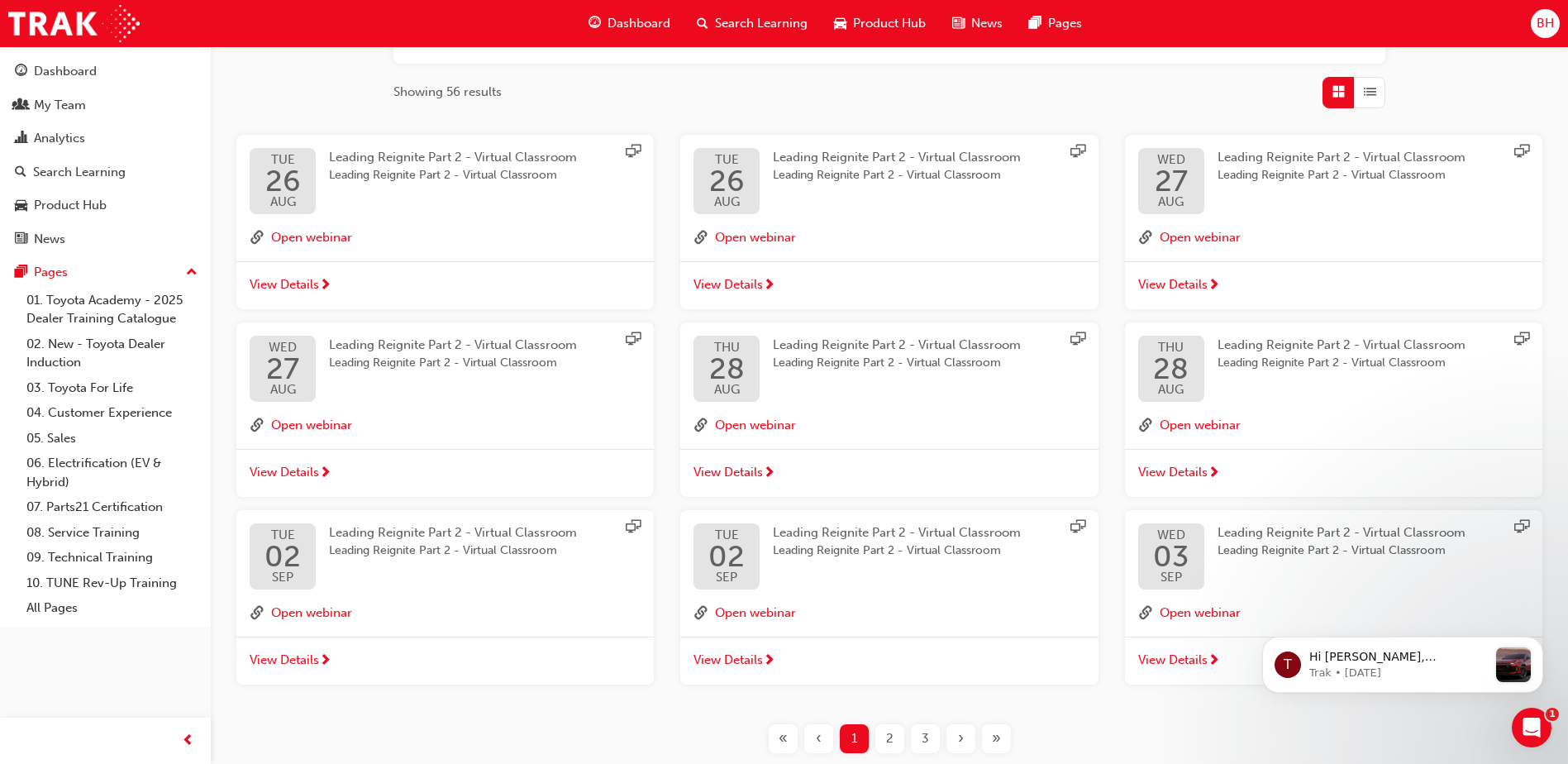
click at [931, 734] on div "3" at bounding box center [925, 738] width 29 height 29
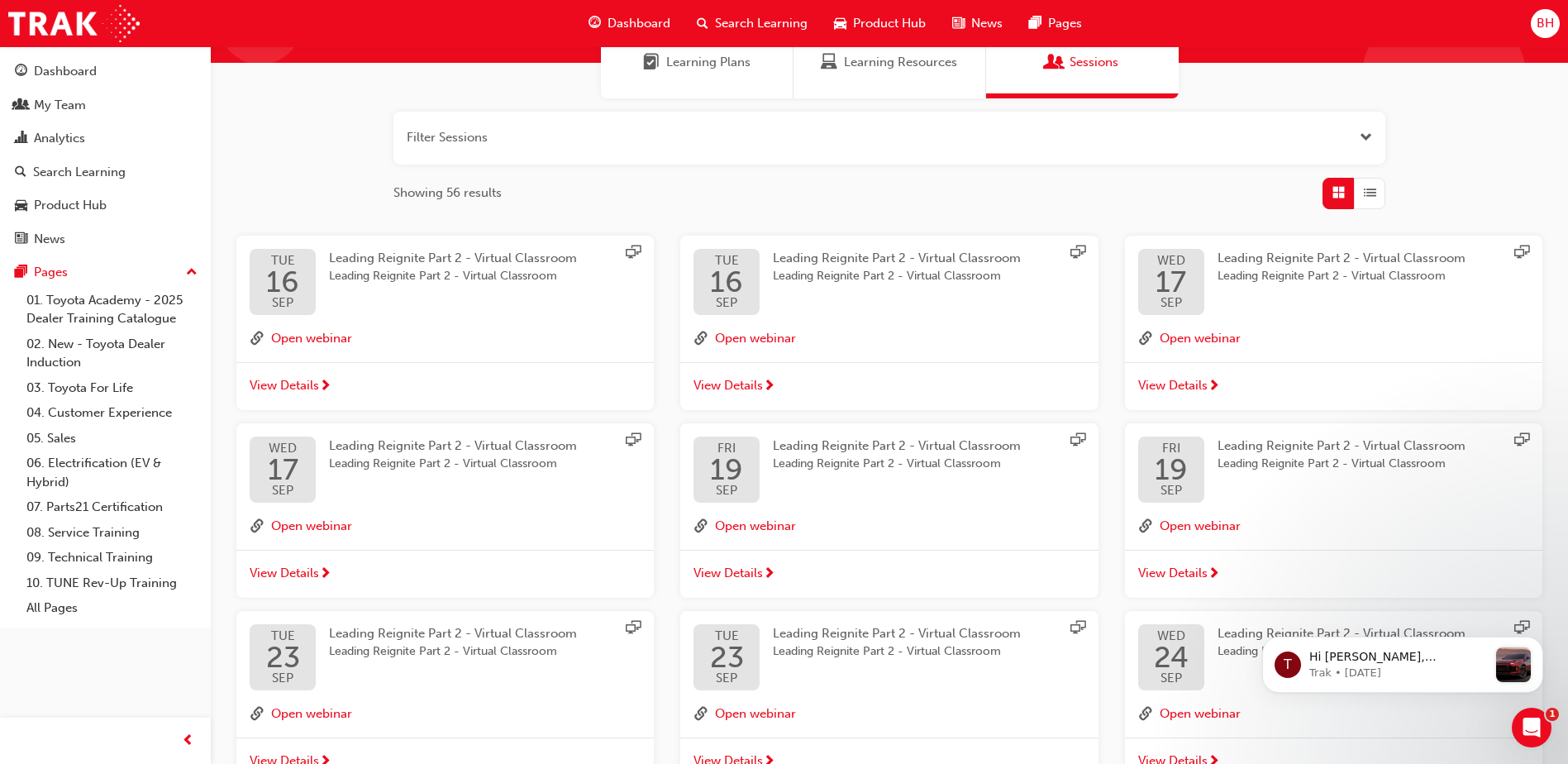
scroll to position [330, 0]
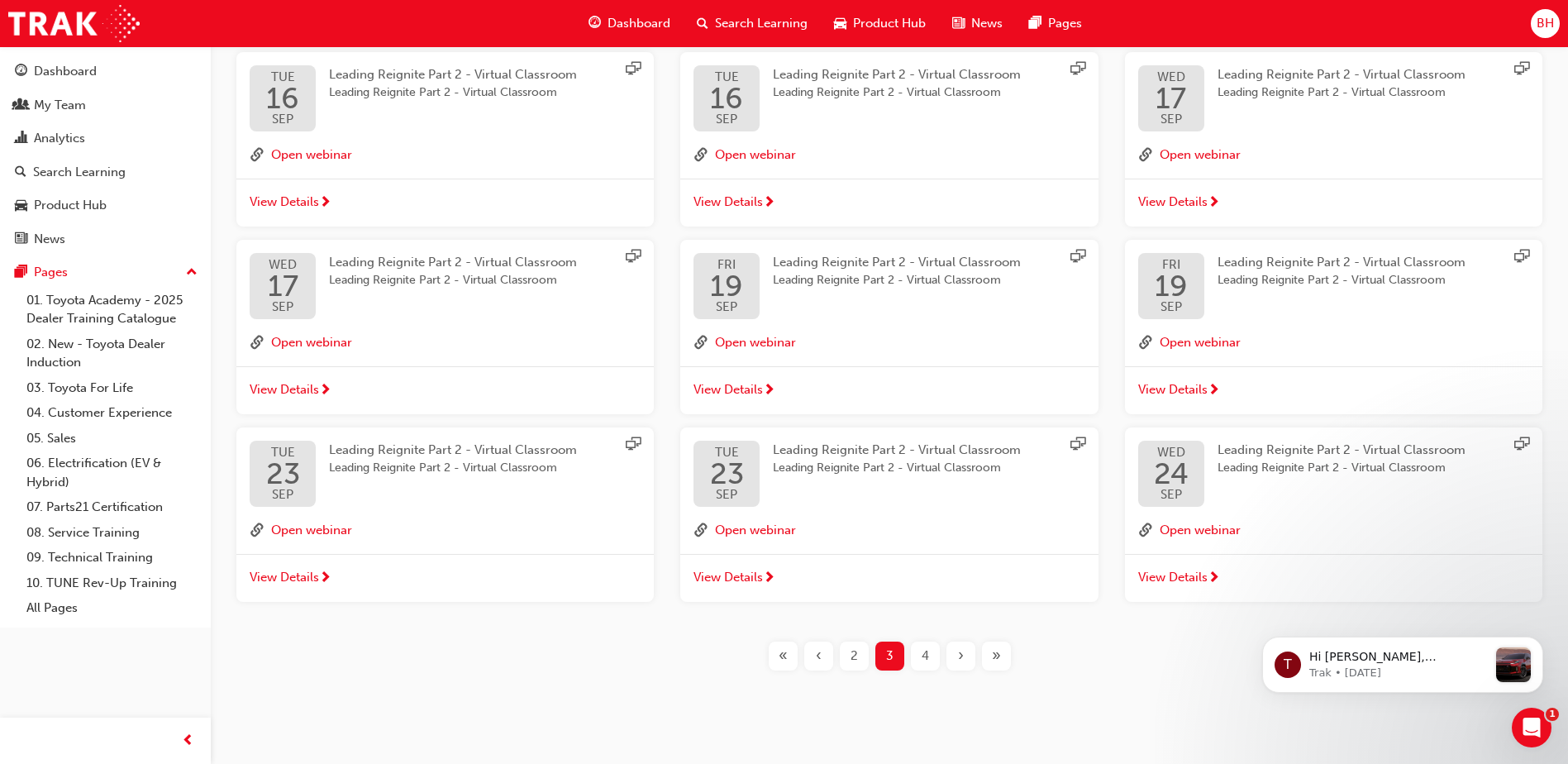
click at [924, 655] on span "4" at bounding box center [926, 655] width 7 height 19
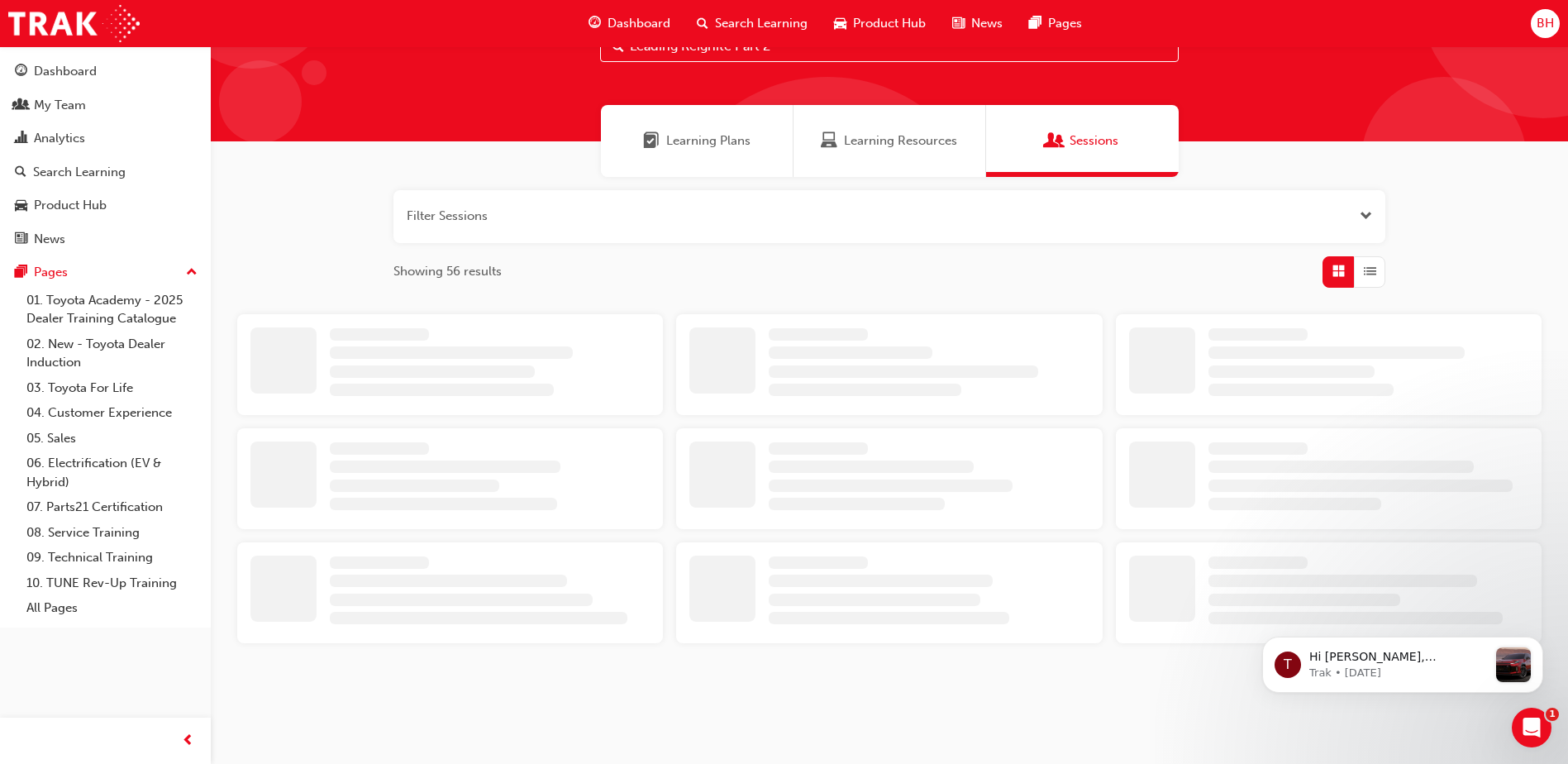
scroll to position [330, 0]
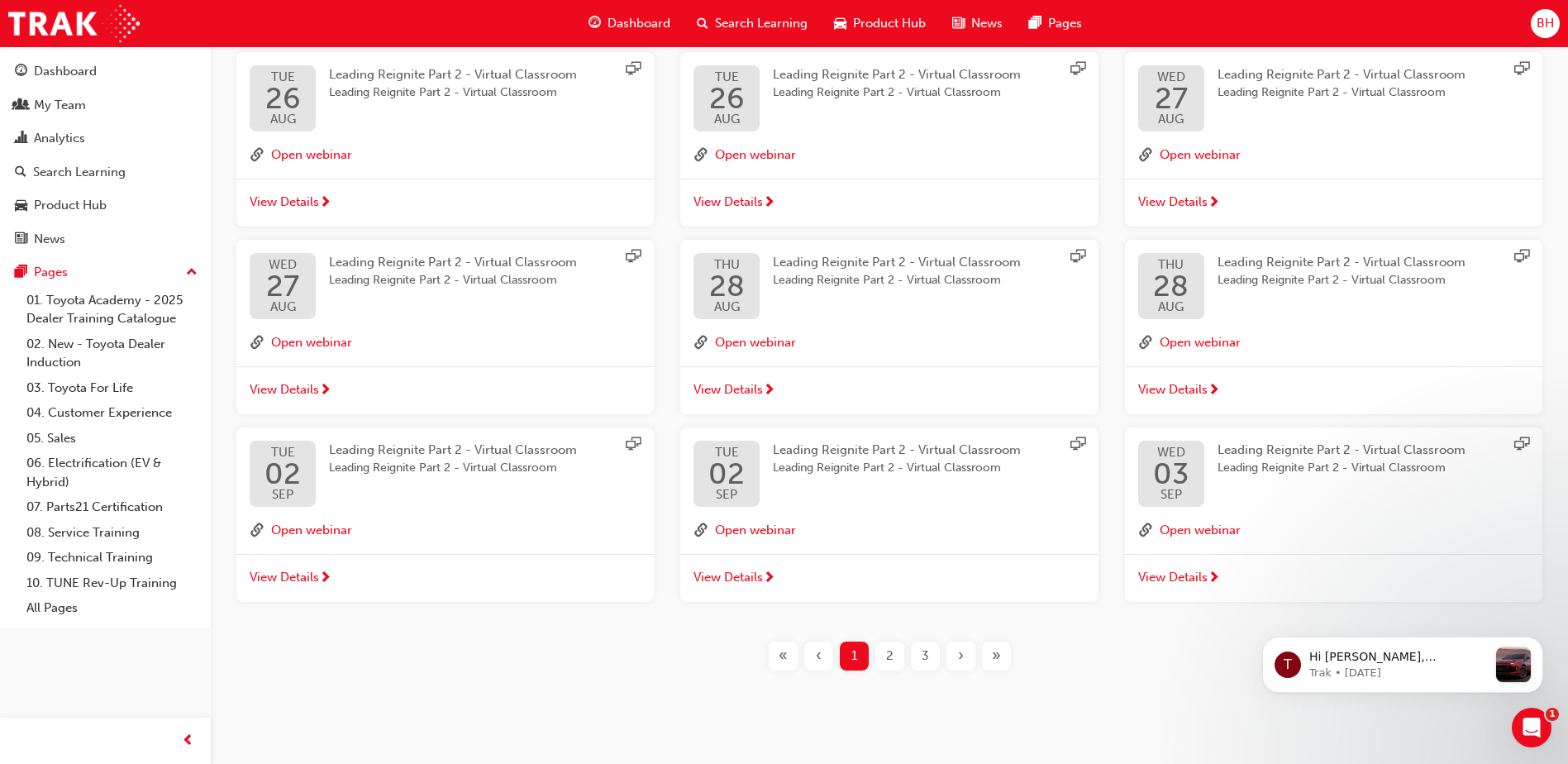
click at [934, 654] on div "3" at bounding box center [925, 655] width 29 height 29
click at [924, 656] on span "3" at bounding box center [926, 655] width 7 height 19
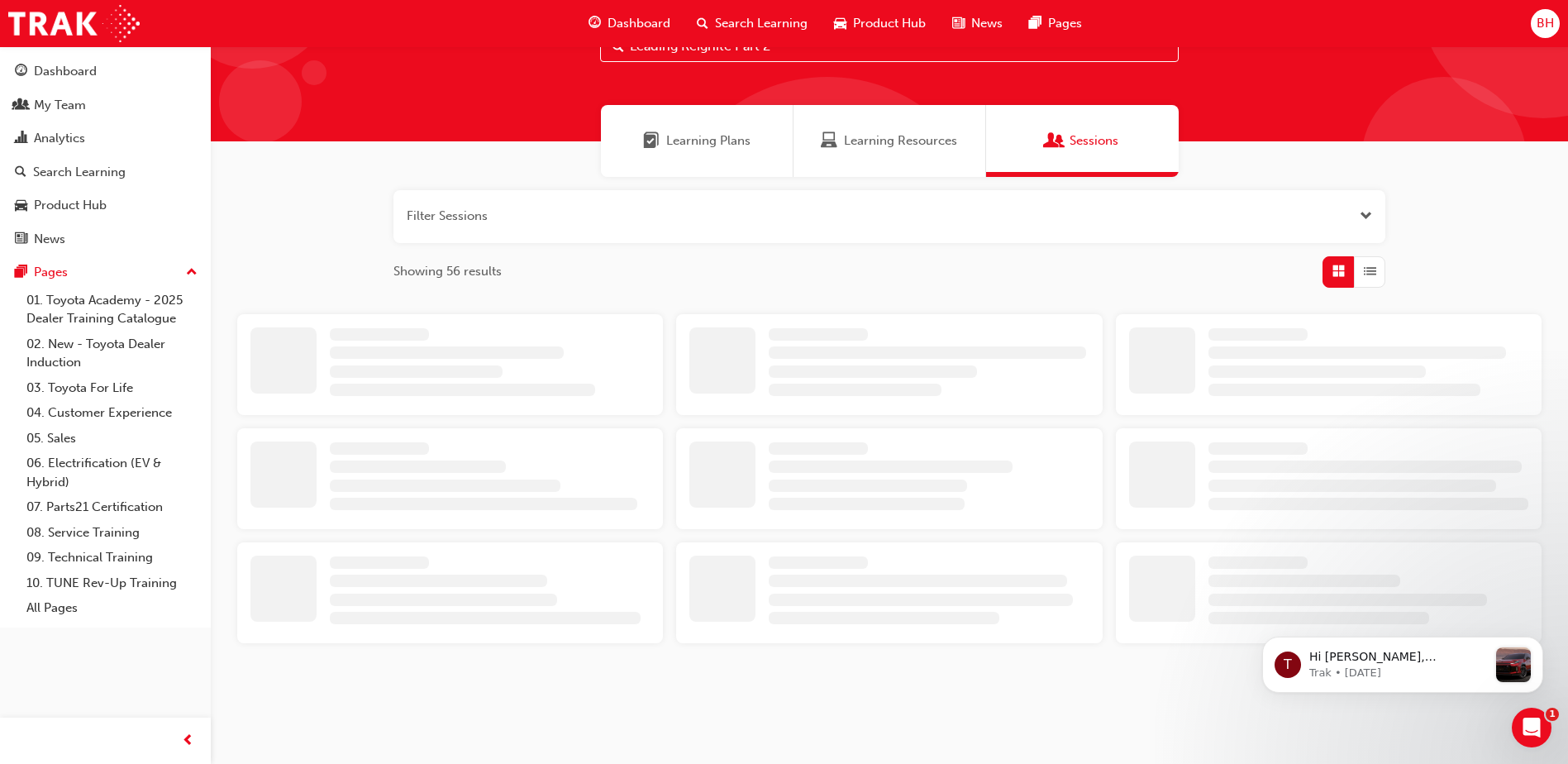
scroll to position [330, 0]
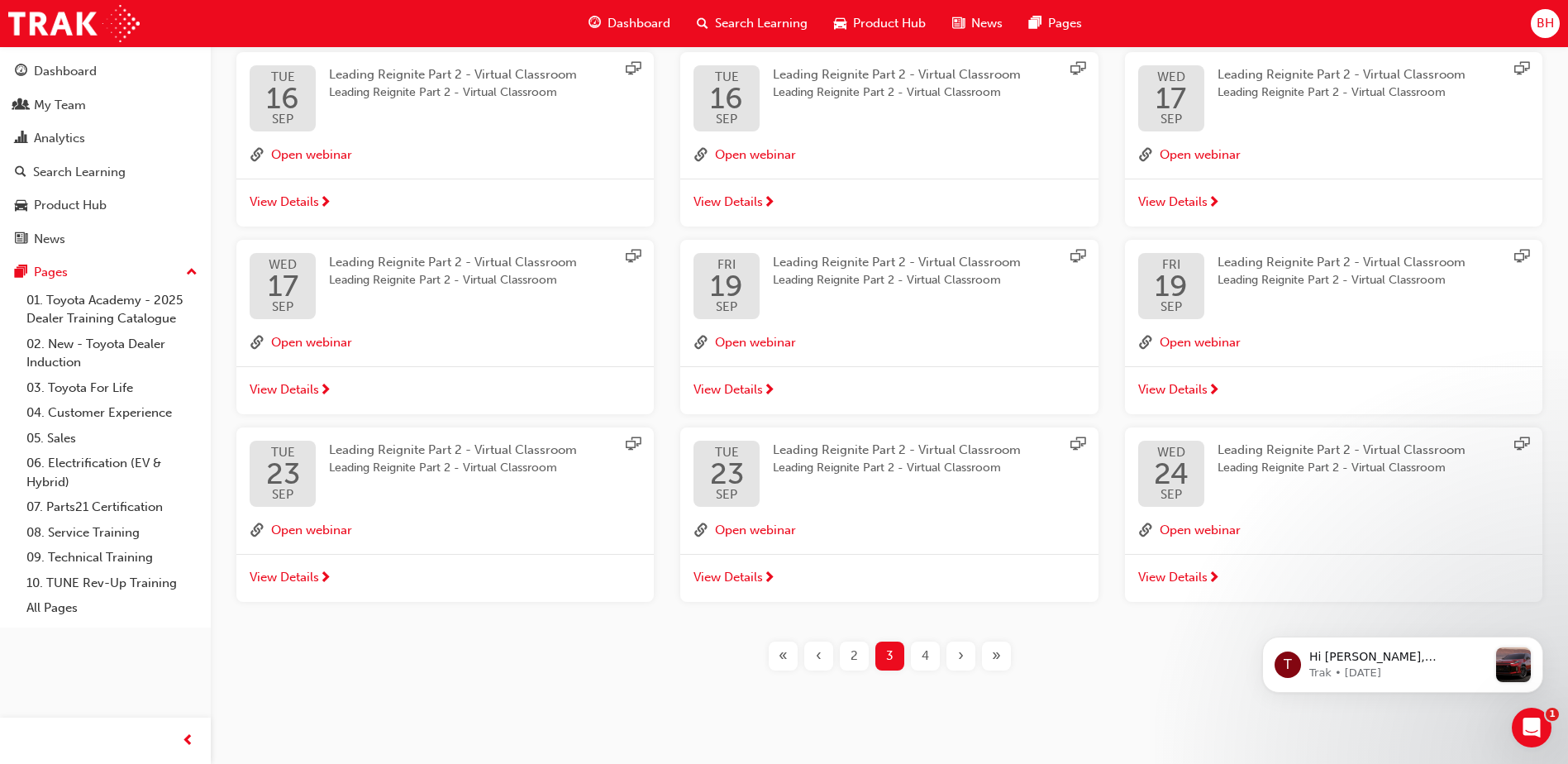
click at [923, 656] on span "4" at bounding box center [926, 655] width 7 height 19
click at [964, 654] on div "›" at bounding box center [961, 655] width 29 height 29
click at [962, 654] on span "›" at bounding box center [961, 655] width 6 height 19
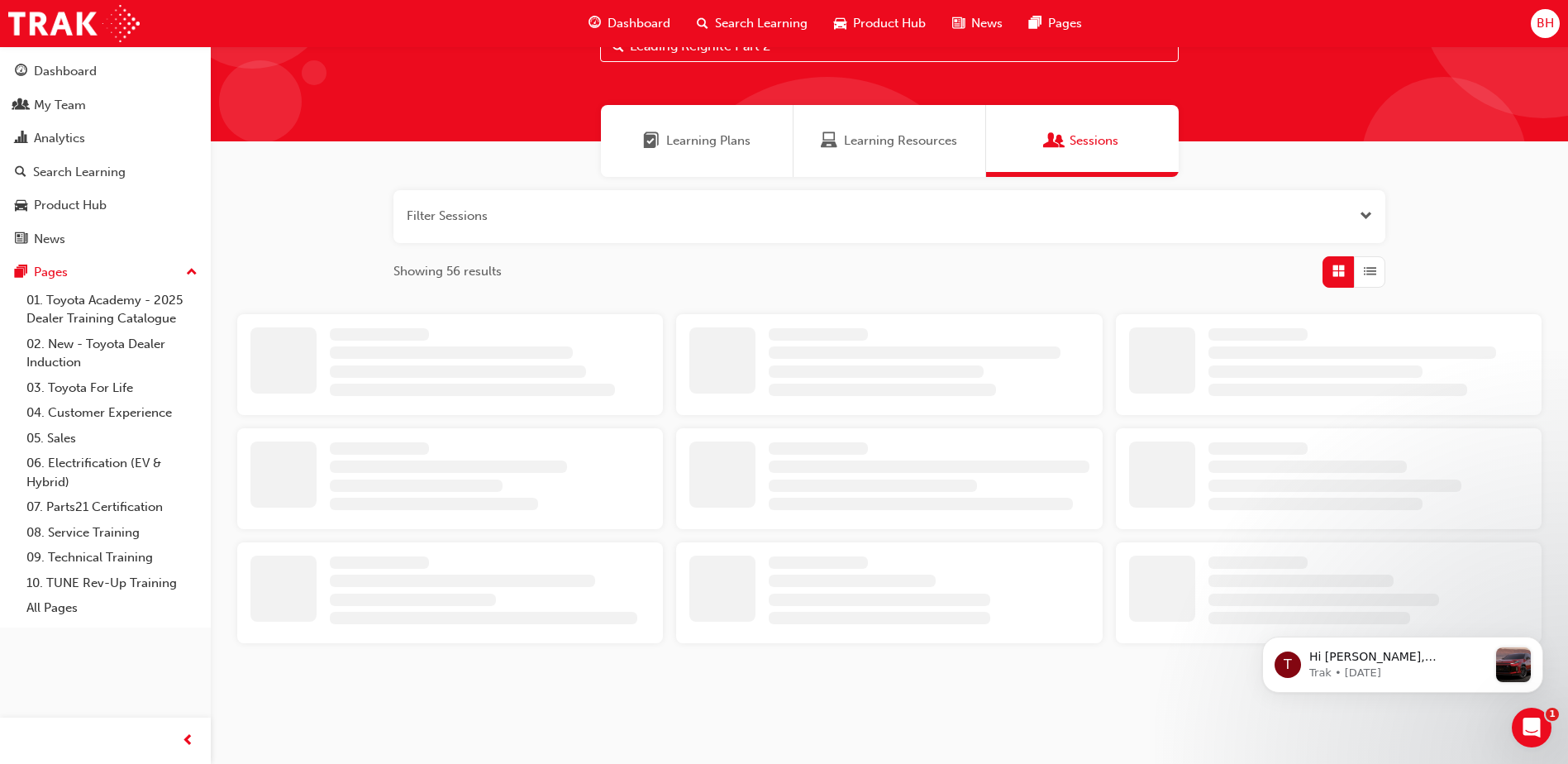
scroll to position [330, 0]
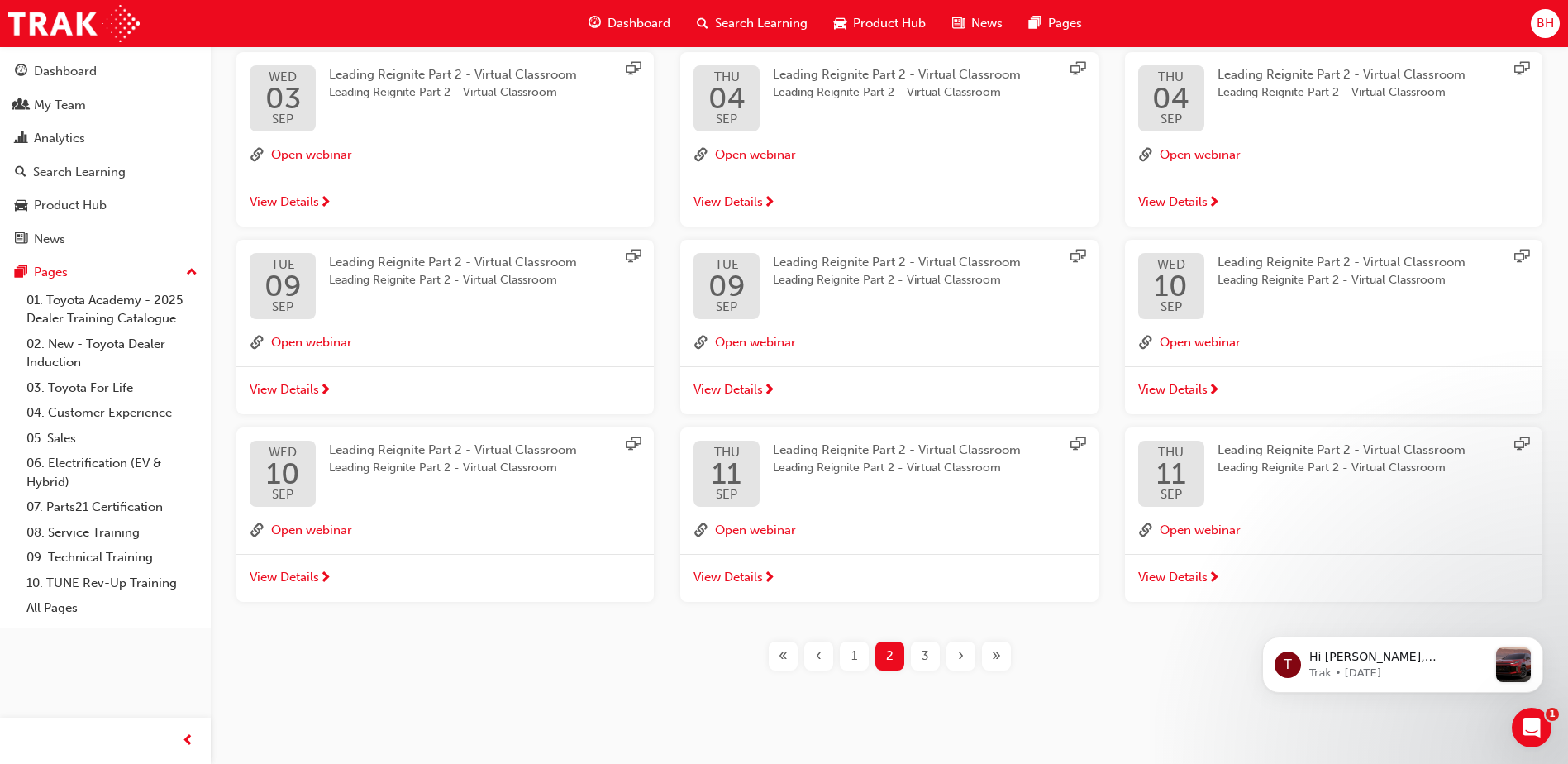
click at [962, 654] on span "›" at bounding box center [961, 655] width 6 height 19
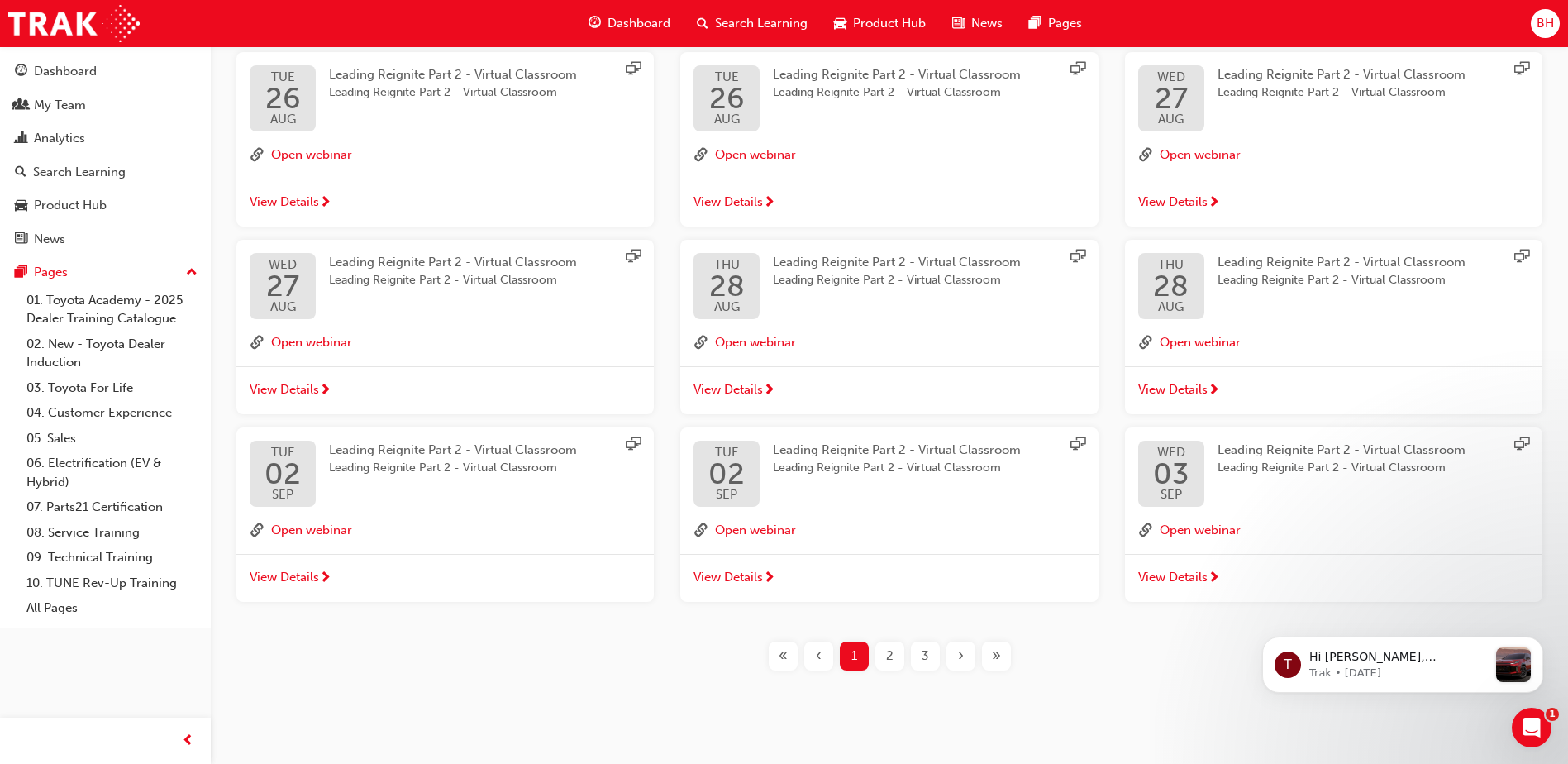
click at [962, 654] on span "›" at bounding box center [961, 655] width 6 height 19
click at [993, 652] on span "»" at bounding box center [997, 655] width 9 height 19
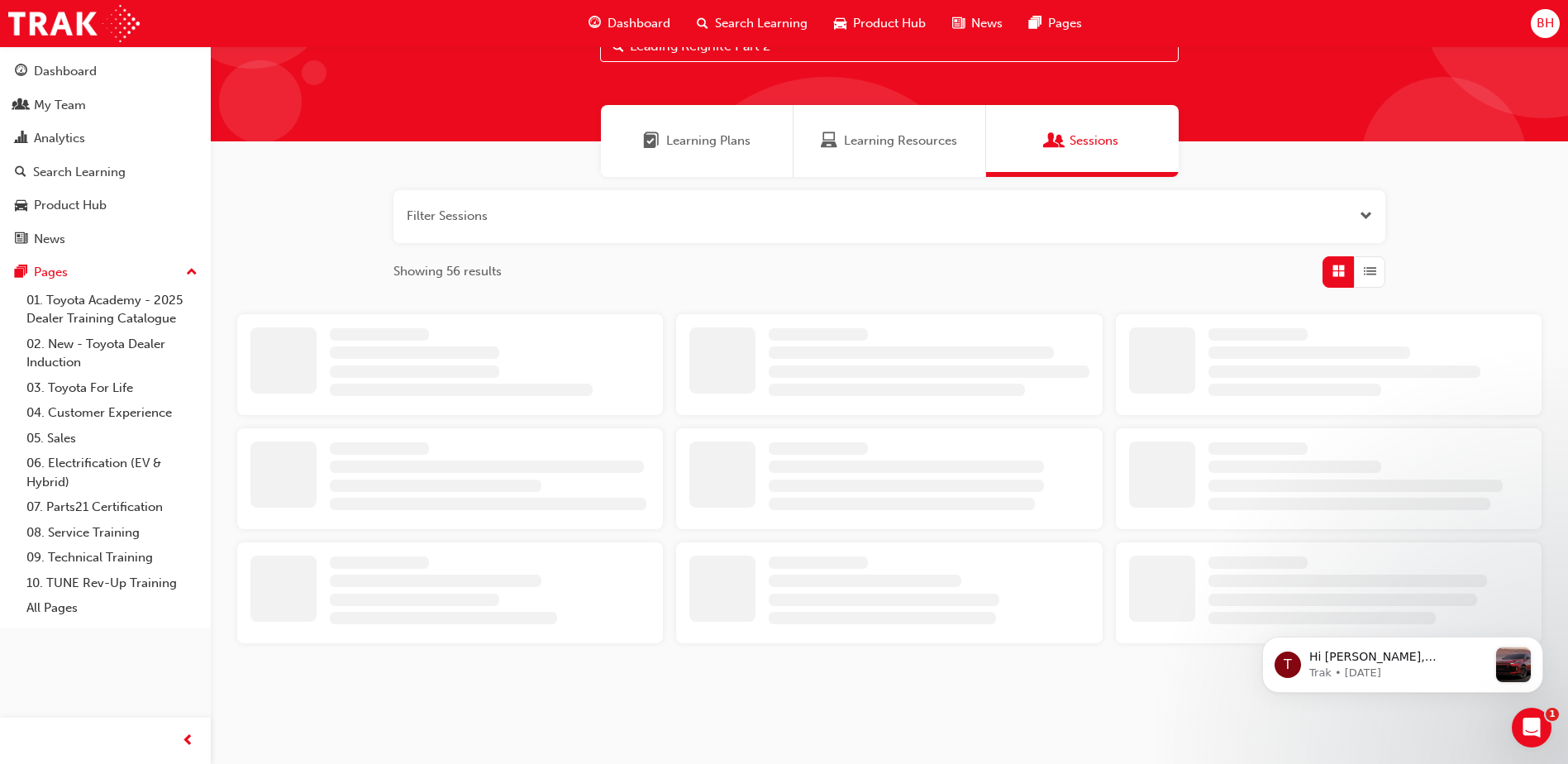
scroll to position [330, 0]
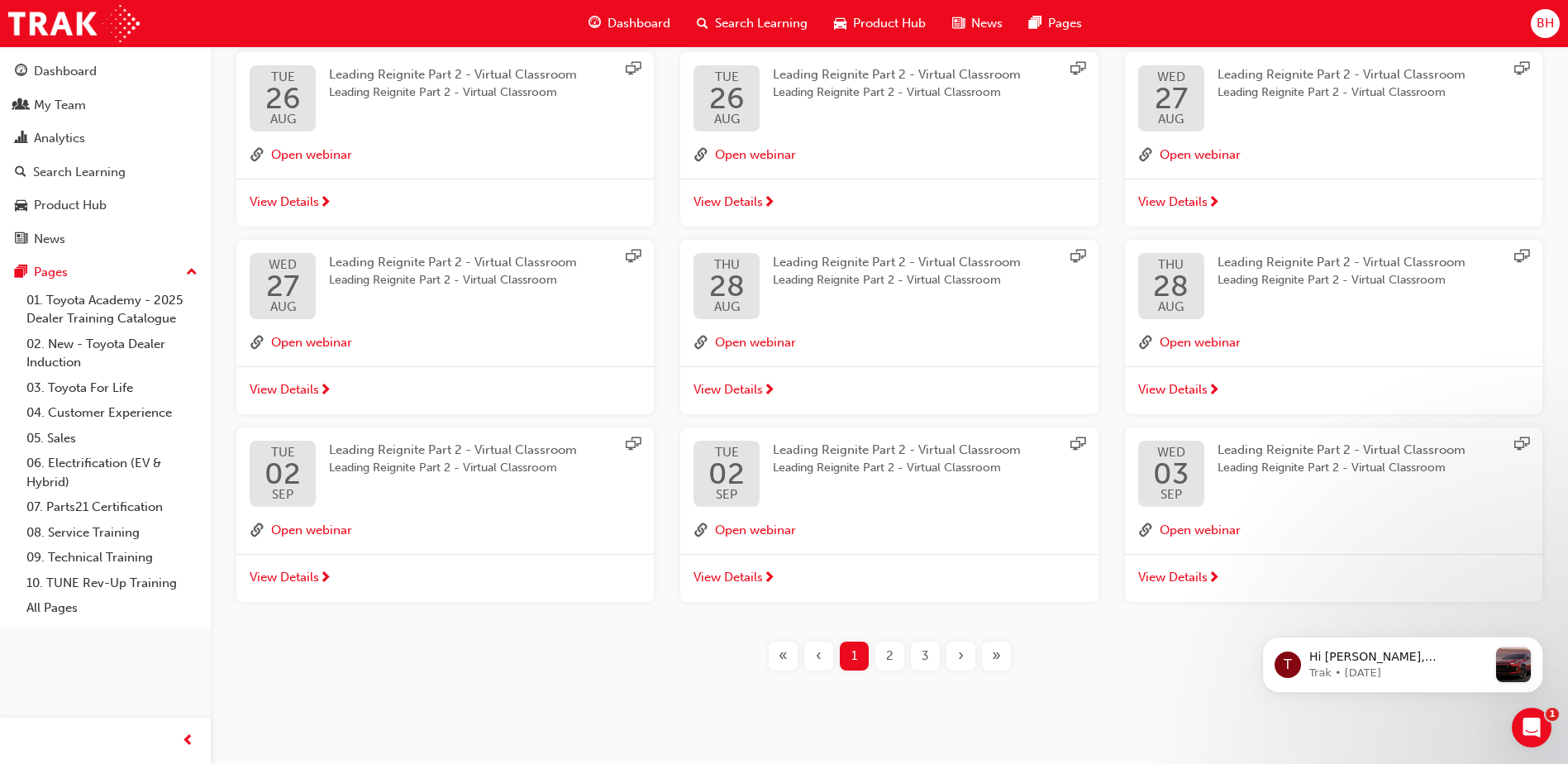
click at [927, 655] on span "3" at bounding box center [926, 655] width 7 height 19
click at [927, 656] on span "3" at bounding box center [926, 655] width 7 height 19
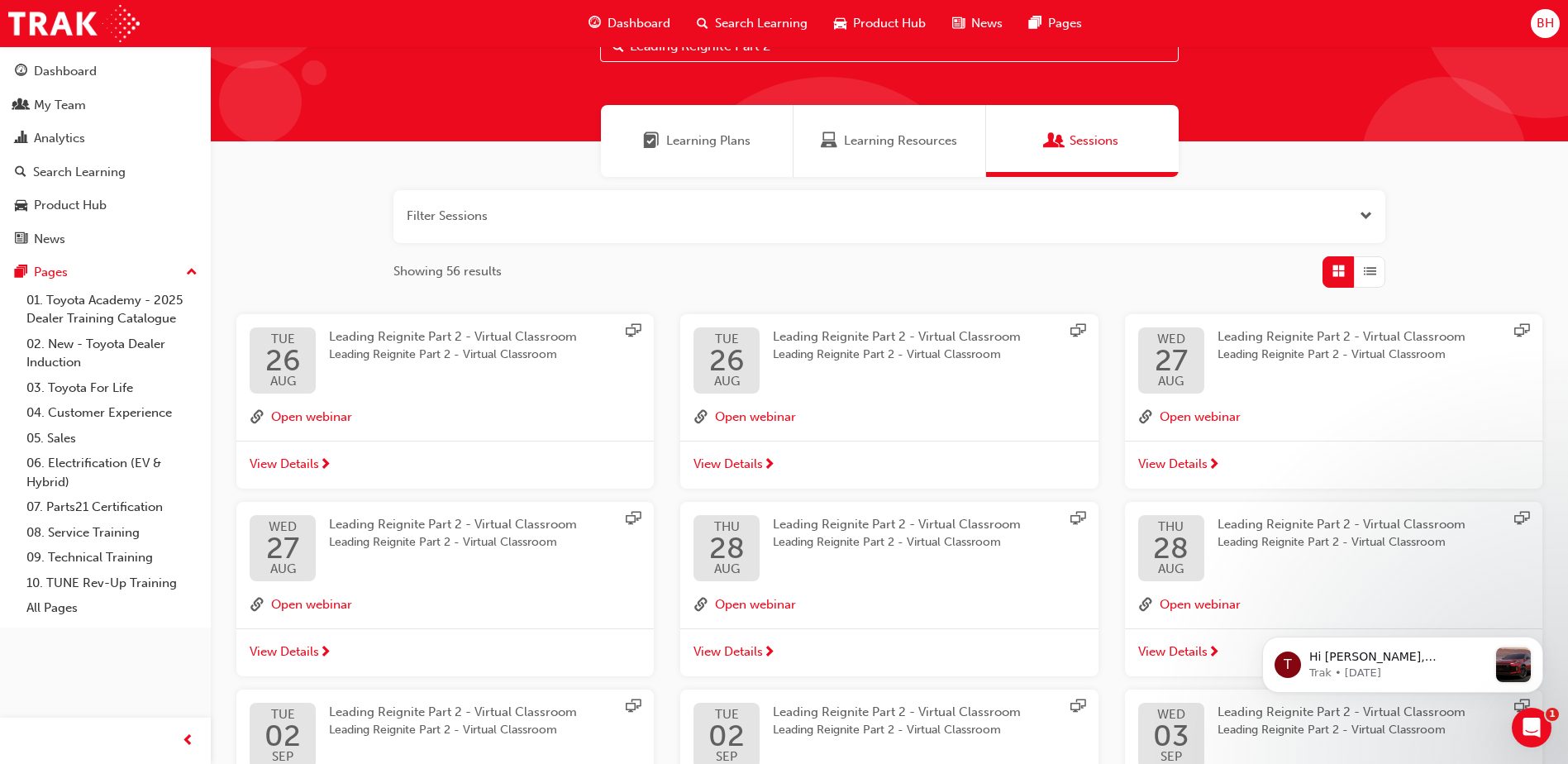
scroll to position [330, 0]
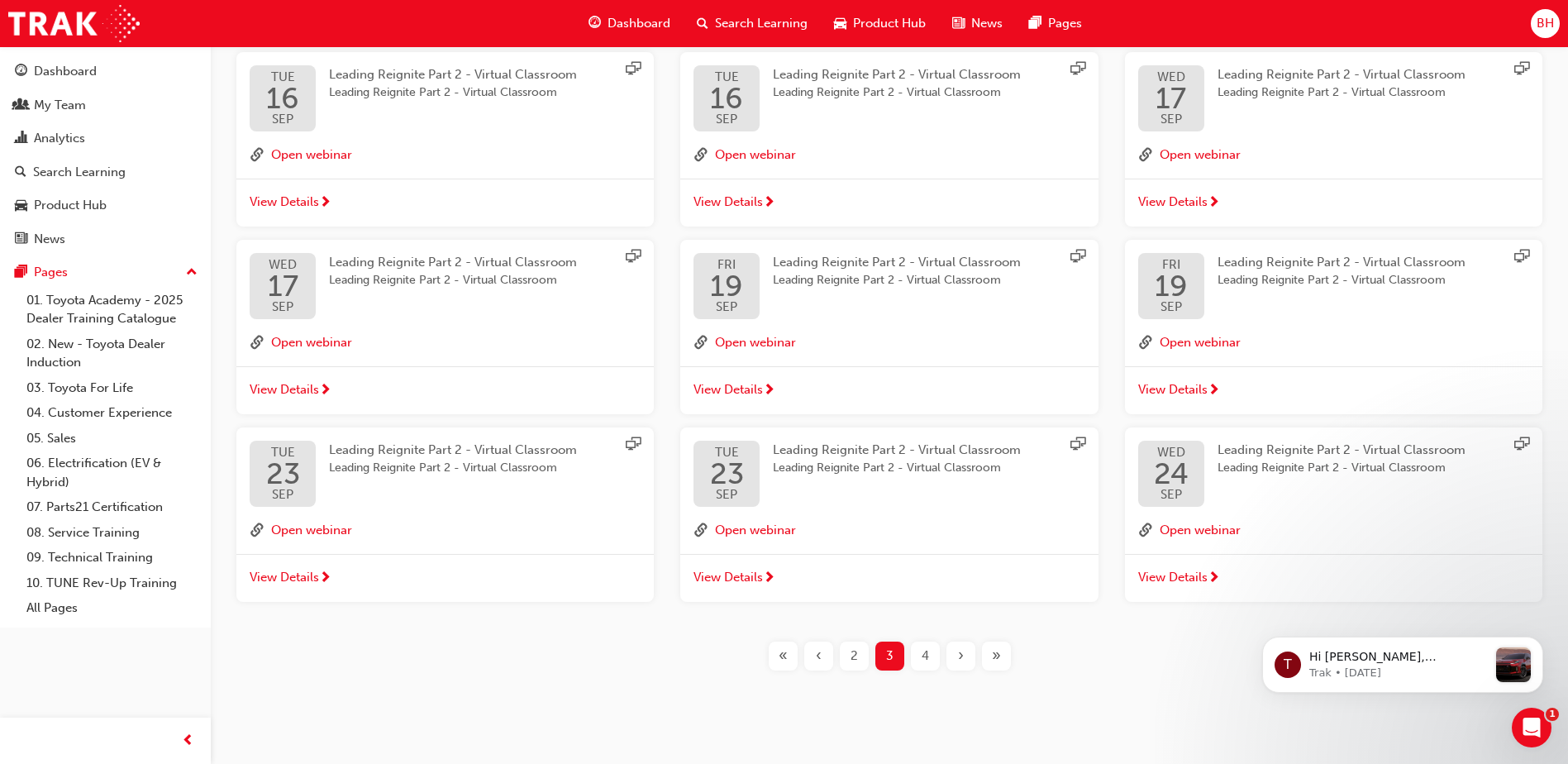
click at [920, 658] on div "4" at bounding box center [925, 655] width 29 height 29
click at [925, 657] on span "3" at bounding box center [926, 655] width 7 height 19
click at [998, 664] on span "»" at bounding box center [997, 655] width 9 height 19
drag, startPoint x: 1008, startPoint y: 663, endPoint x: 1039, endPoint y: 662, distance: 31.0
click at [1009, 663] on div "»" at bounding box center [996, 655] width 29 height 29
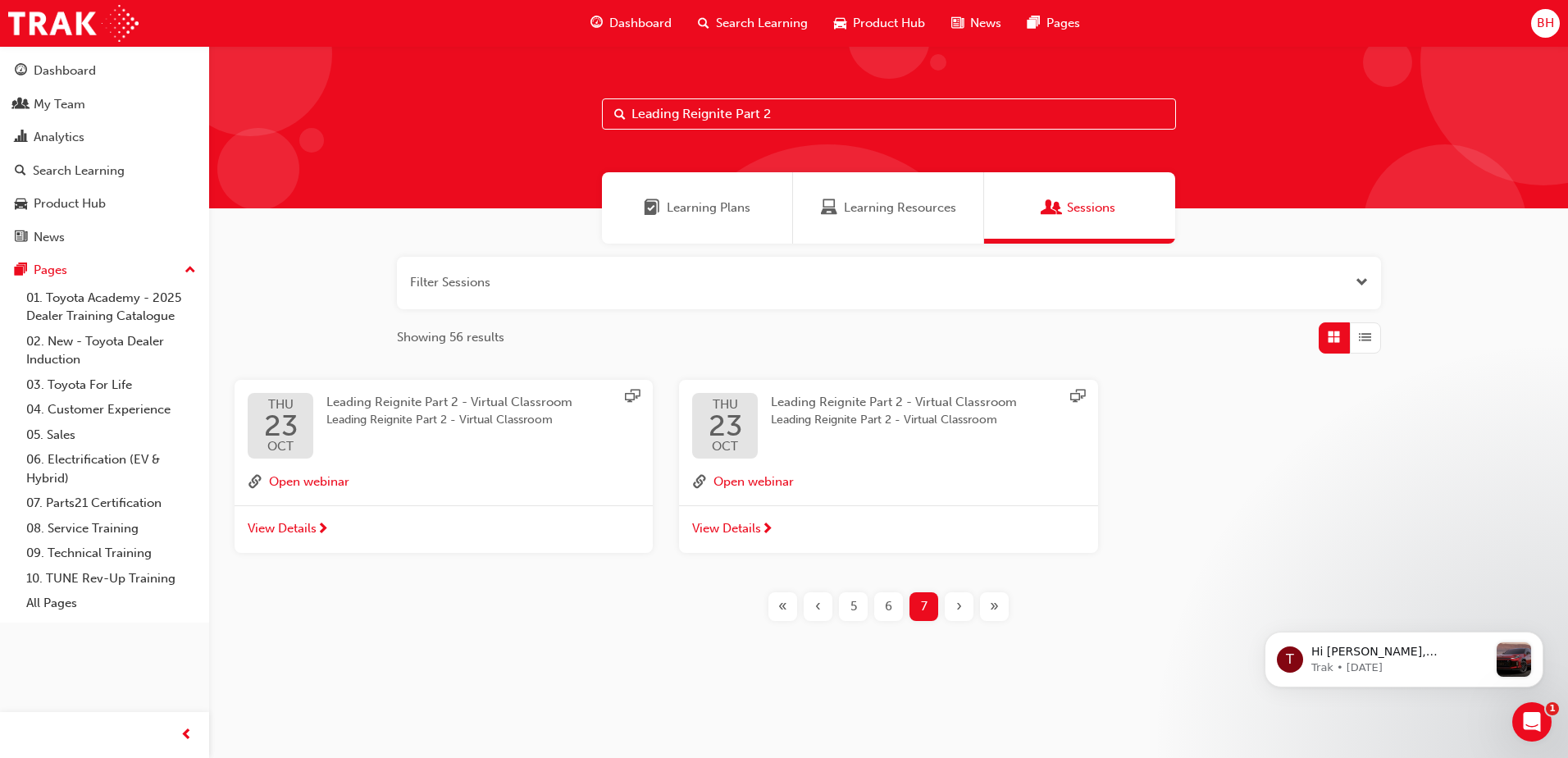
click at [1030, 655] on div "Leading Reignite Part 2 Learning Plans Learning Resources Sessions Filter Sessi…" at bounding box center [888, 366] width 1358 height 641
click at [890, 416] on span "Leading Reignite Part 2 - Virtual Classroom" at bounding box center [893, 420] width 246 height 19
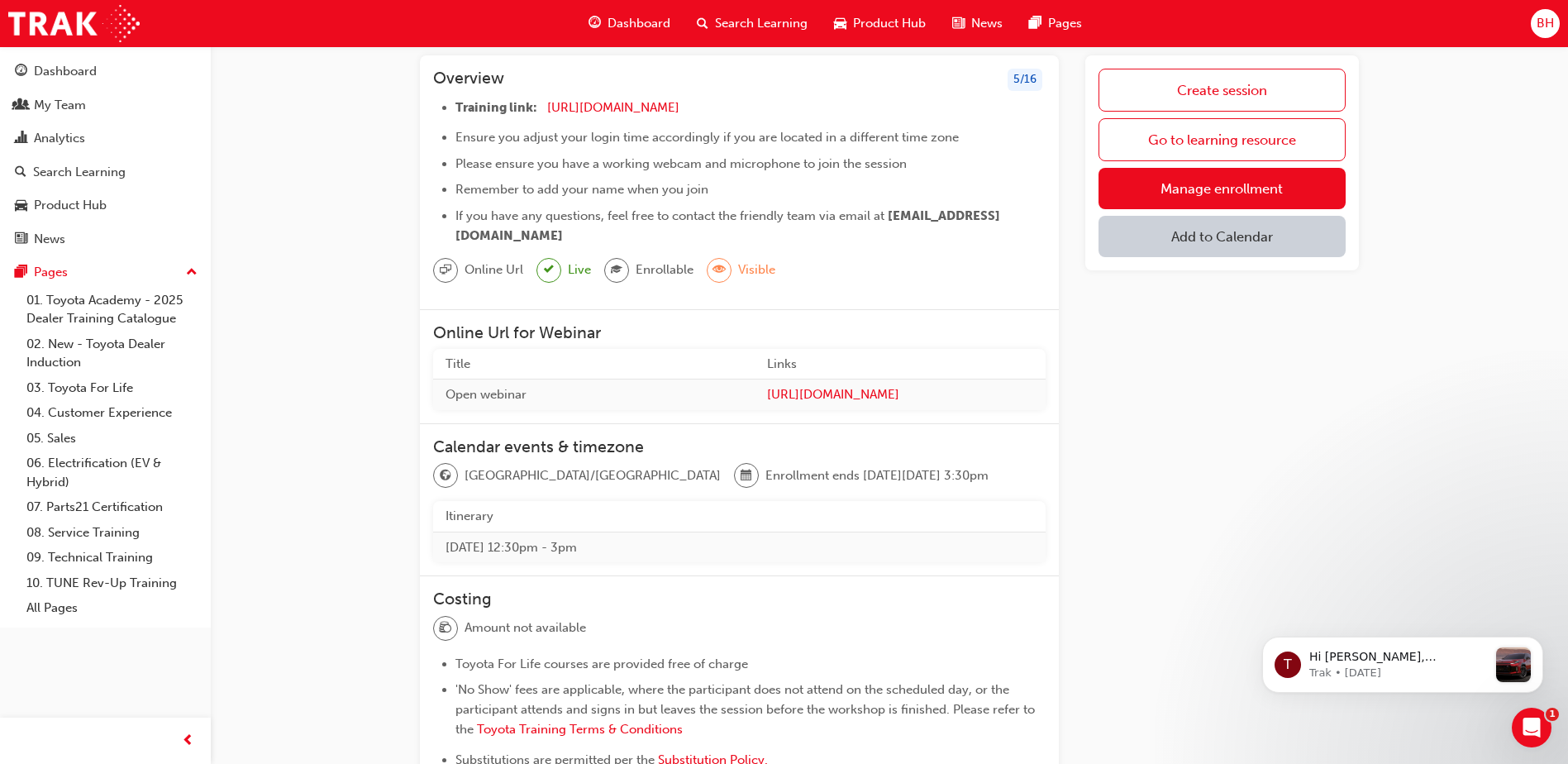
scroll to position [165, 0]
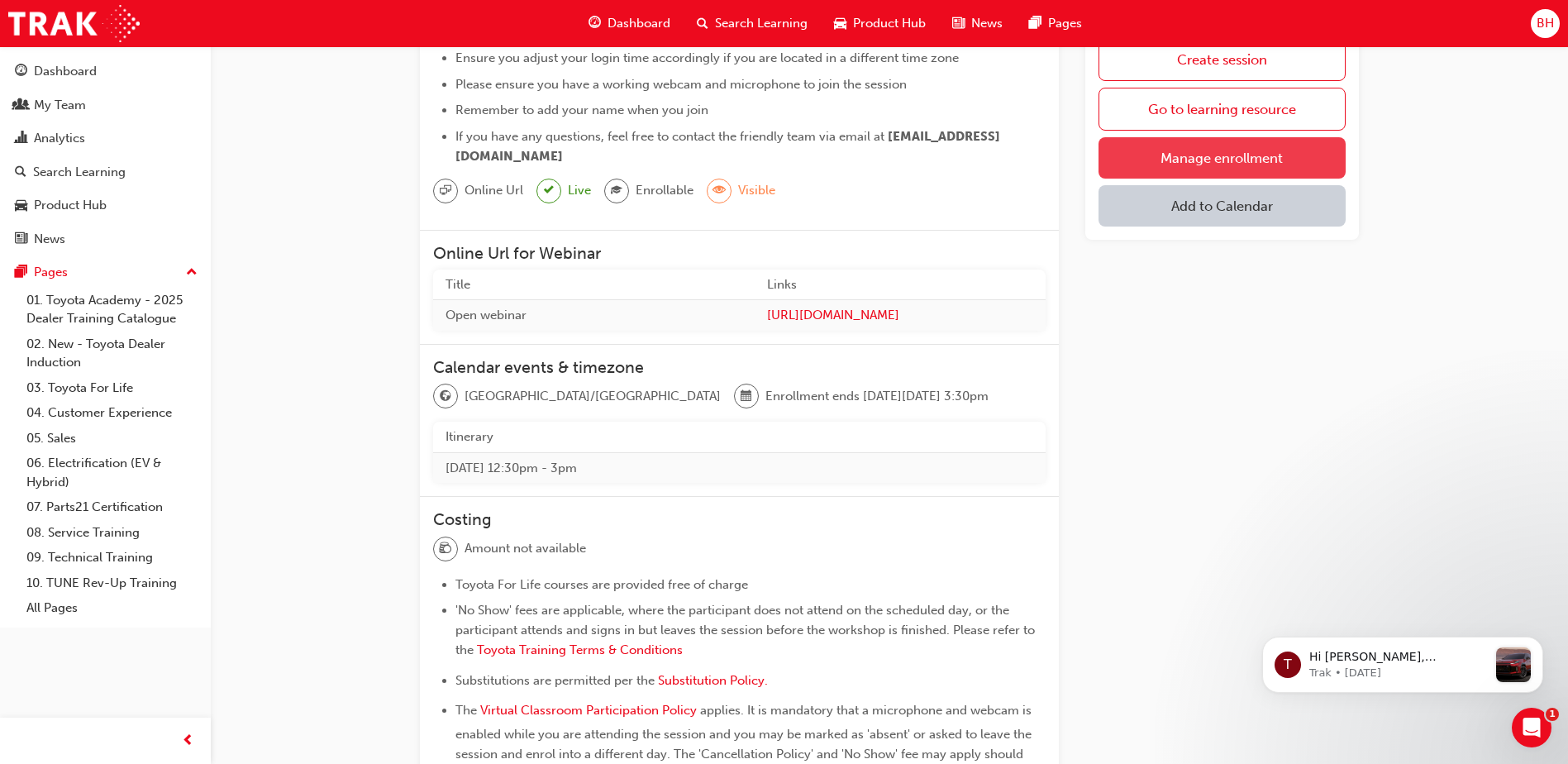
click at [1177, 154] on link "Manage enrollment" at bounding box center [1222, 158] width 247 height 42
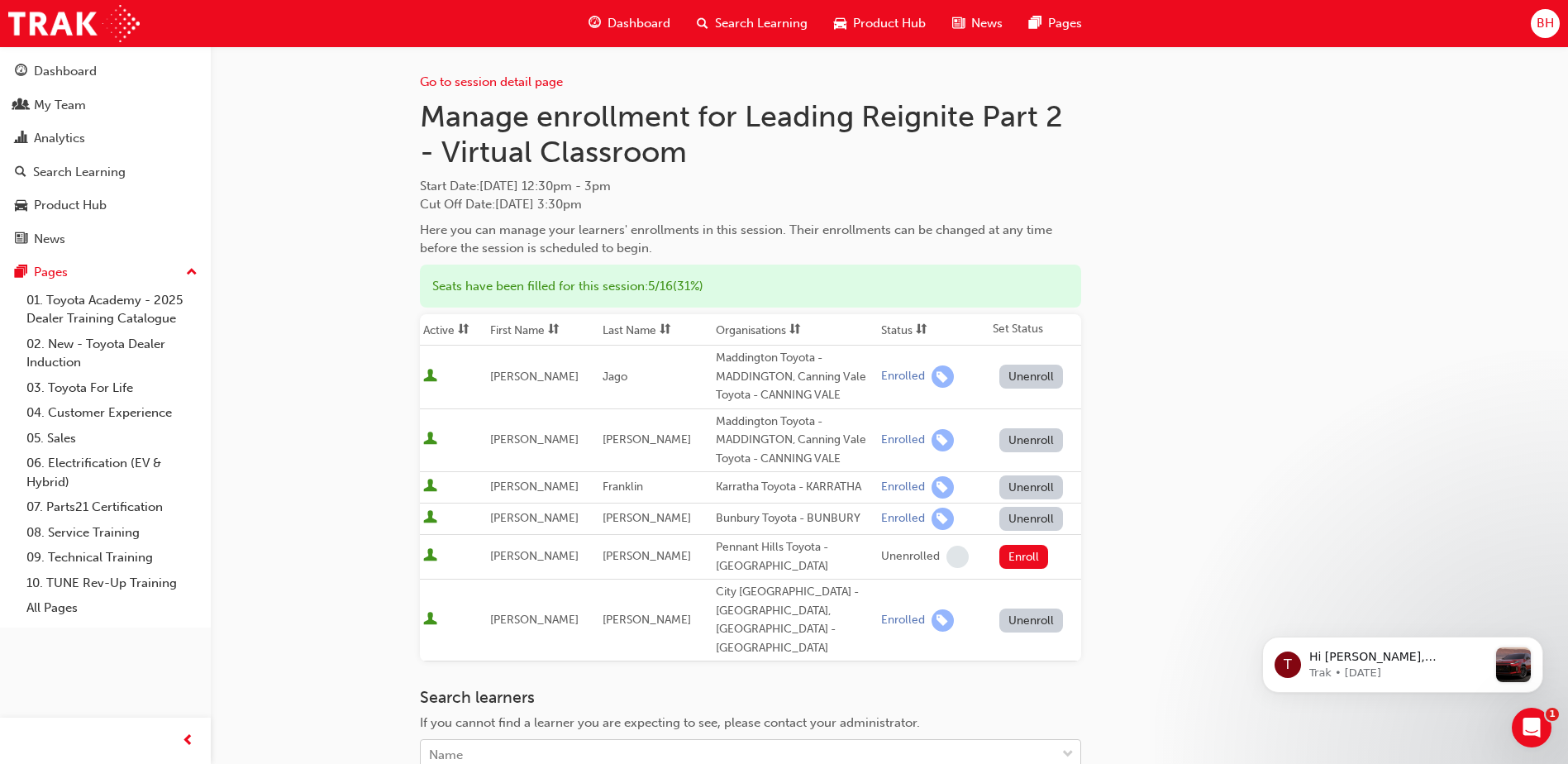
scroll to position [20, 0]
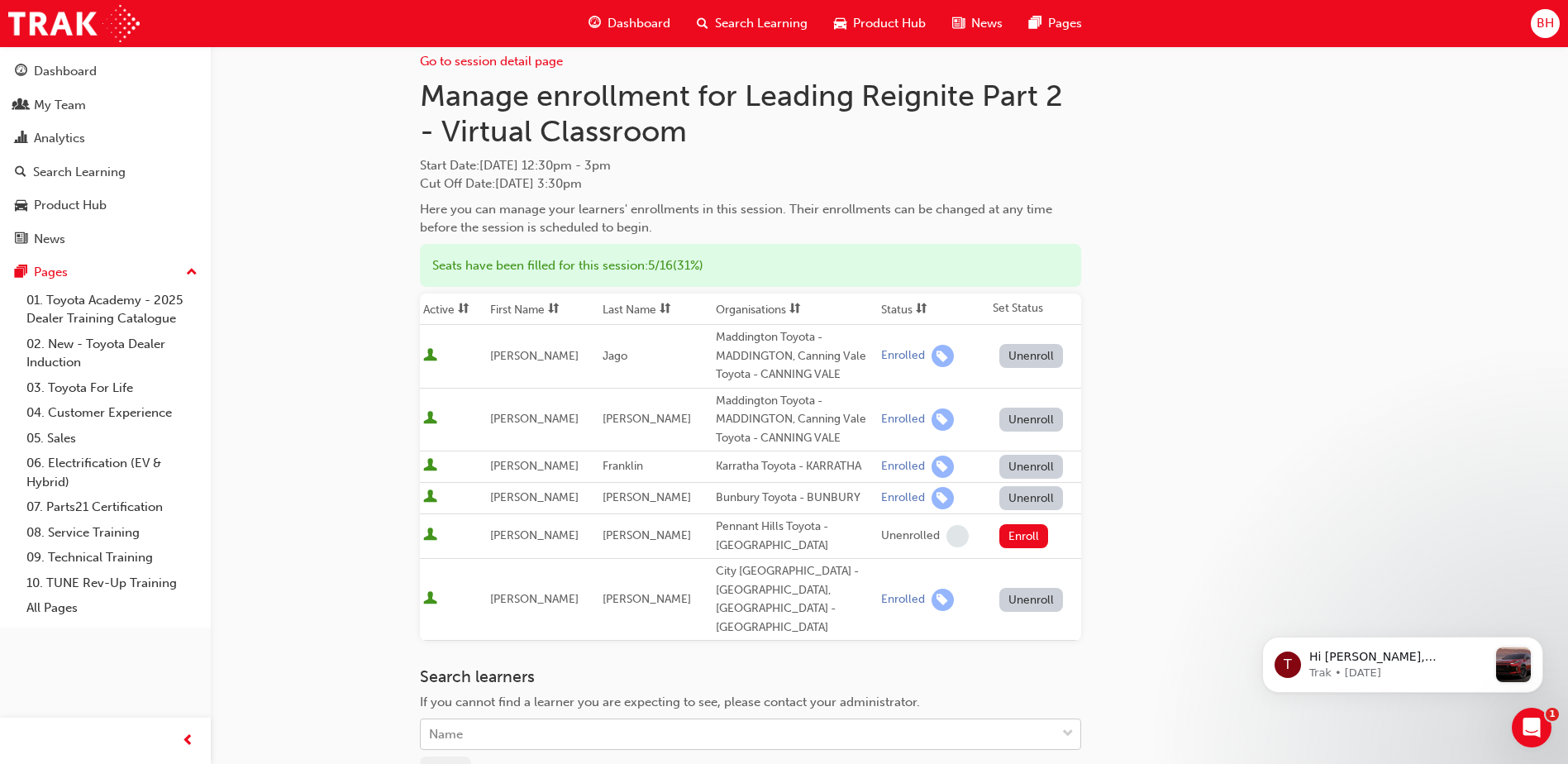
click at [519, 718] on body "Your version of Internet Explorer is outdated and not supported. Please upgrade…" at bounding box center [784, 362] width 1568 height 764
type input "higgin"
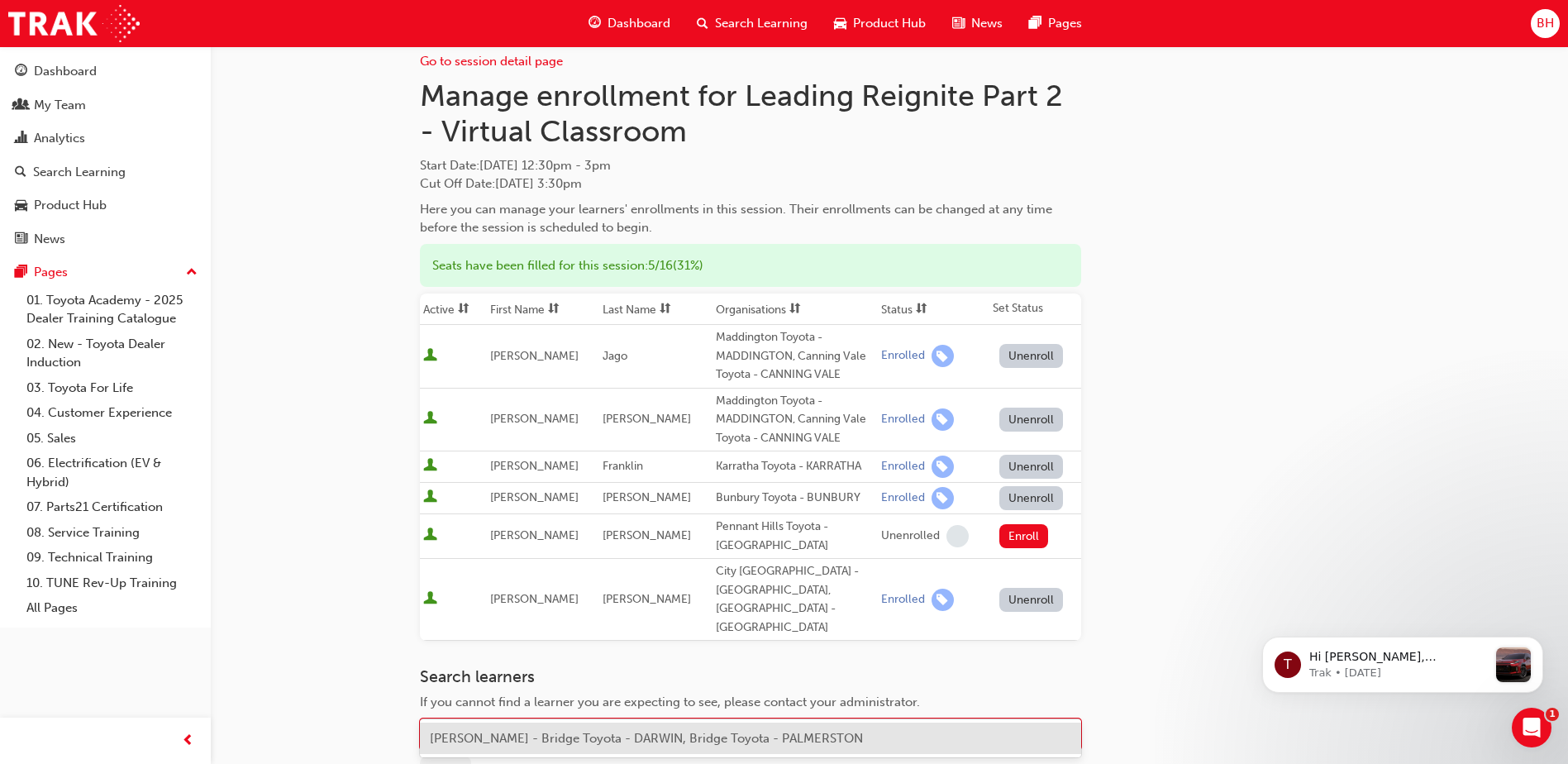
click at [608, 733] on span "Benjamin Higgins - Bridge Toyota - DARWIN, Bridge Toyota - PALMERSTON" at bounding box center [646, 738] width 433 height 15
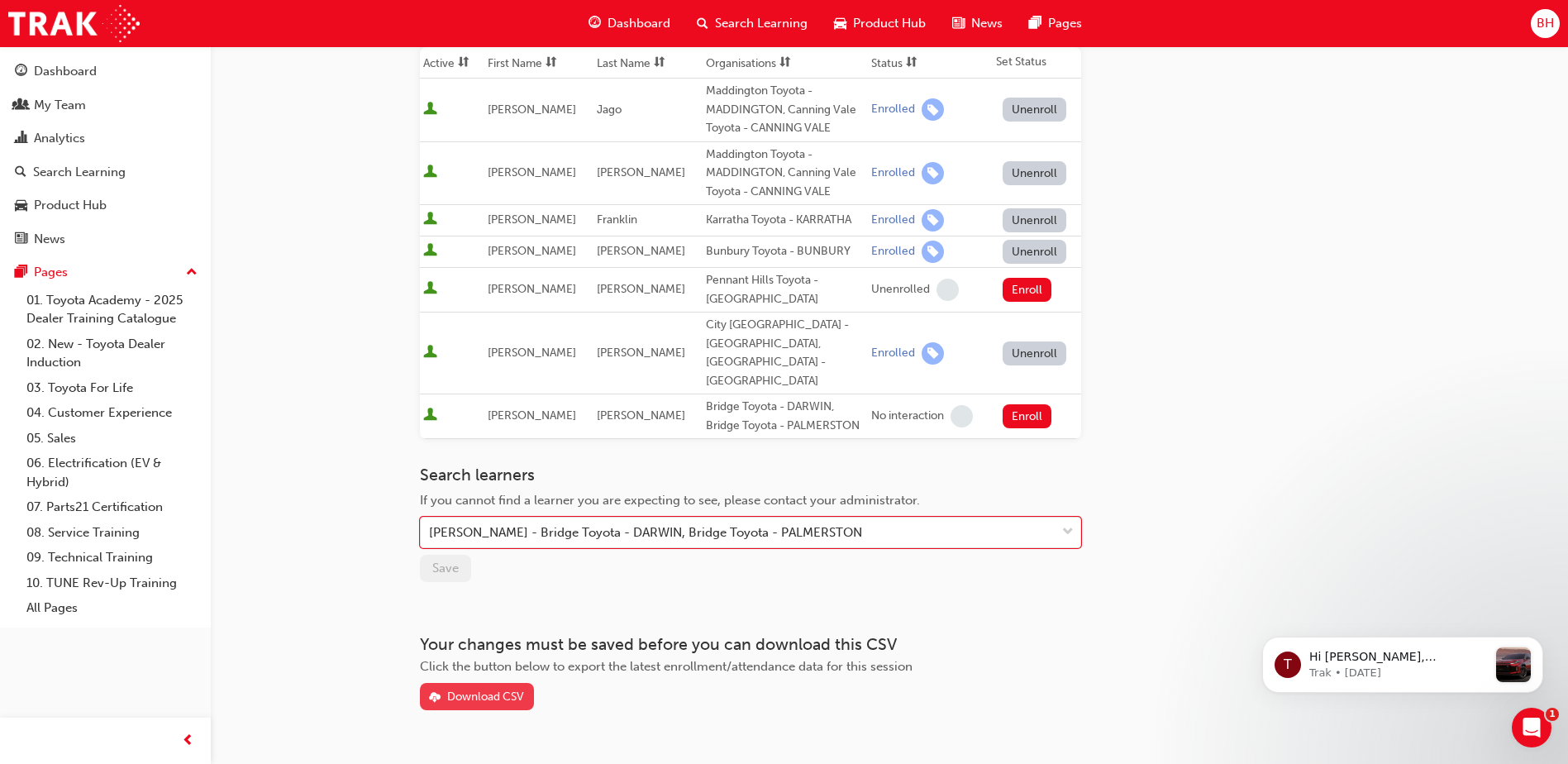
scroll to position [269, 0]
click at [1027, 402] on button "Enroll" at bounding box center [1028, 414] width 50 height 24
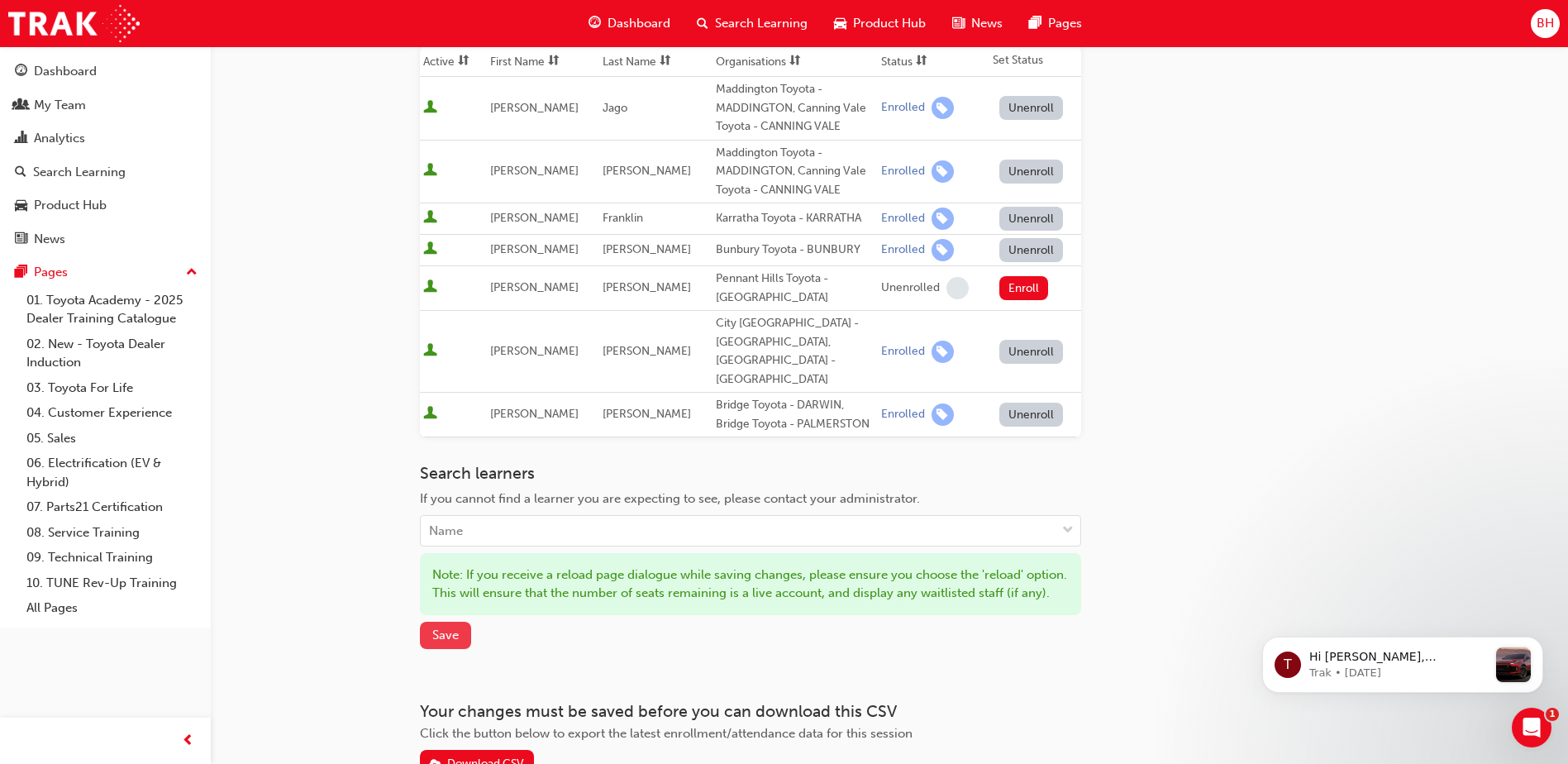
click at [453, 627] on span "Save" at bounding box center [445, 635] width 27 height 15
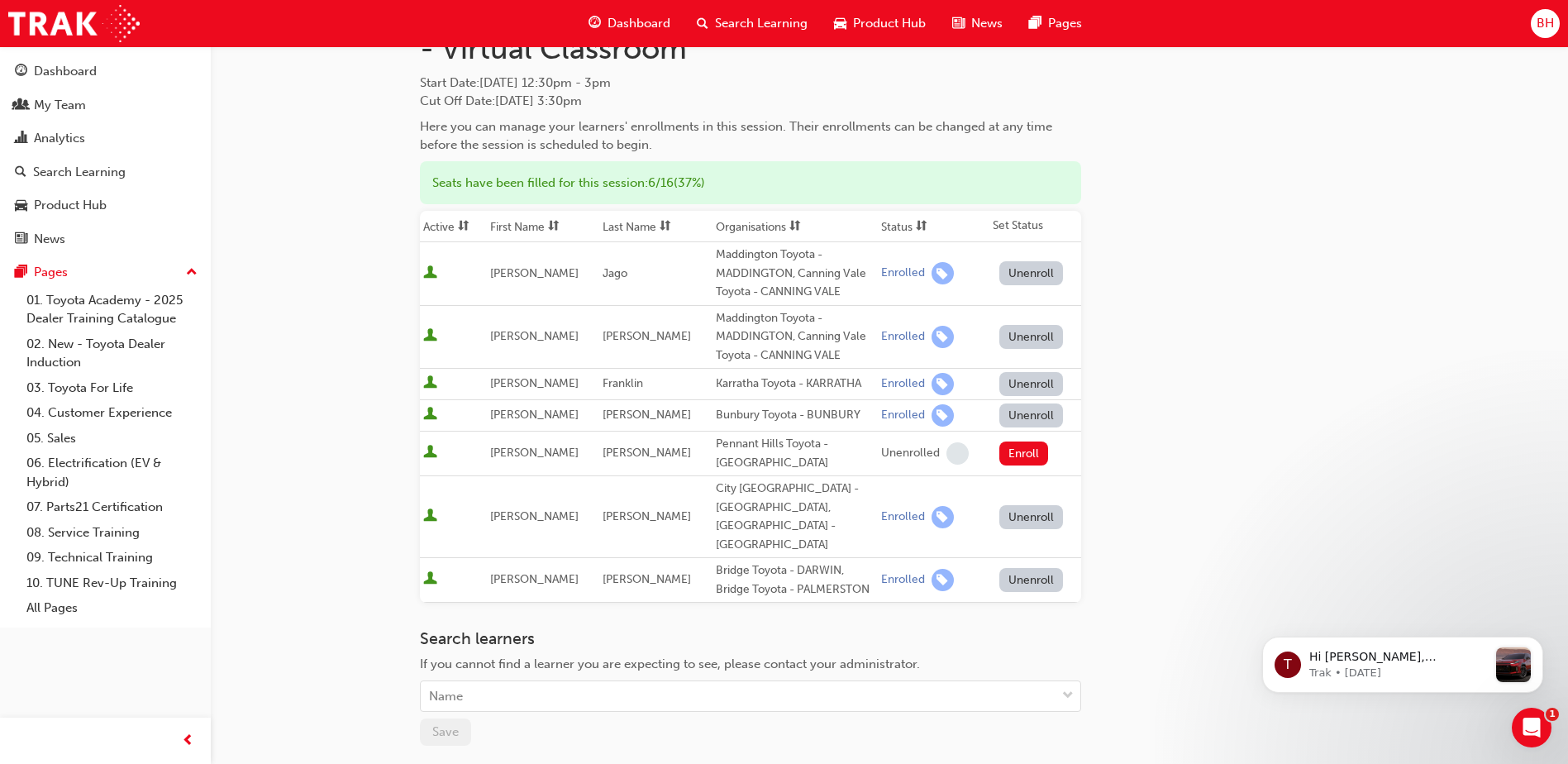
scroll to position [20, 0]
